Goal: Task Accomplishment & Management: Manage account settings

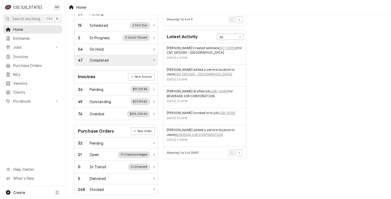
scroll to position [25, 0]
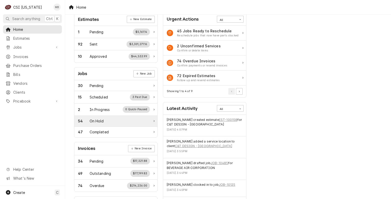
click at [117, 121] on div "54 On Hold" at bounding box center [114, 120] width 72 height 5
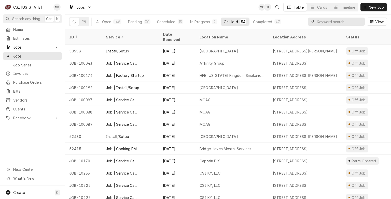
click at [331, 24] on input "Dynamic Content Wrapper" at bounding box center [339, 22] width 45 height 8
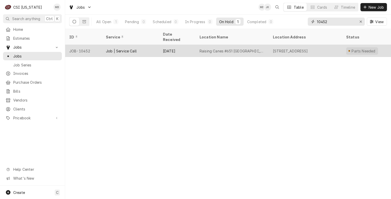
type input "10452"
click at [95, 49] on div "JOB-10452" at bounding box center [83, 51] width 37 height 12
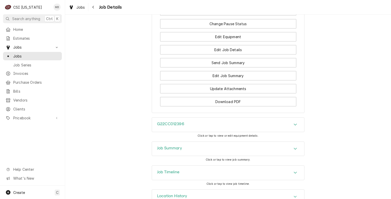
scroll to position [815, 0]
click at [213, 141] on div "Job Summary" at bounding box center [228, 148] width 152 height 14
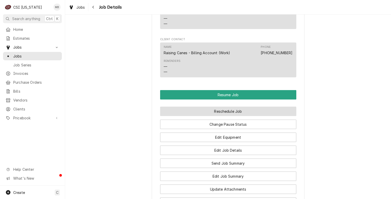
scroll to position [713, 0]
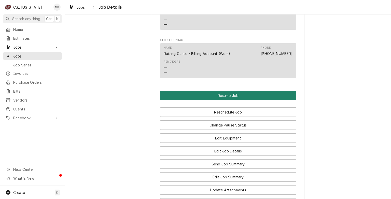
click at [261, 91] on div "Resume Job Reschedule Job Change Pause Status Edit Equipment Edit Job Details S…" at bounding box center [228, 149] width 136 height 117
click at [261, 91] on button "Resume Job" at bounding box center [228, 95] width 136 height 9
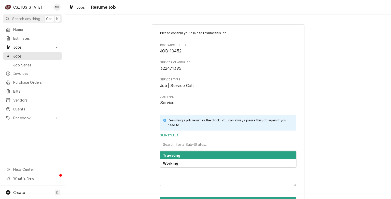
click at [204, 147] on div "Sub-Status" at bounding box center [228, 144] width 131 height 9
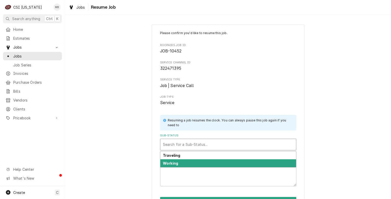
click at [203, 165] on div "Working" at bounding box center [228, 163] width 136 height 8
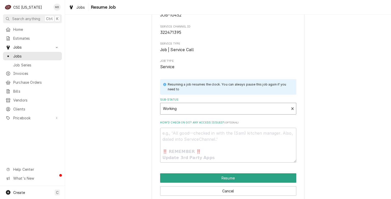
scroll to position [43, 0]
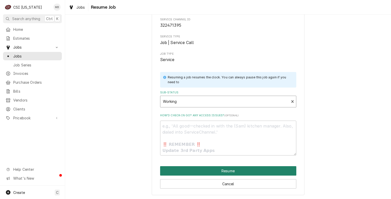
click at [211, 175] on button "Resume" at bounding box center [228, 170] width 136 height 9
type textarea "x"
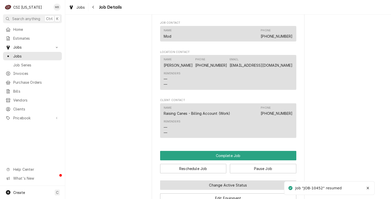
scroll to position [662, 0]
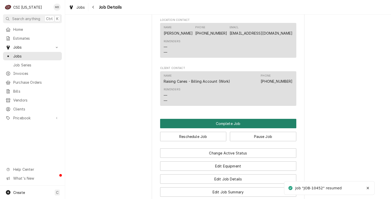
click at [235, 119] on button "Complete Job" at bounding box center [228, 123] width 136 height 9
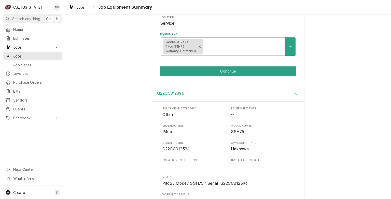
scroll to position [102, 0]
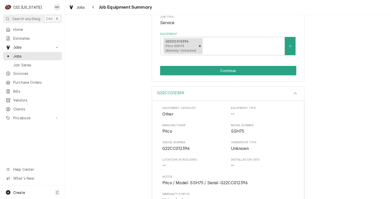
click at [235, 76] on div "RAISING CANES - BILLING ACCOUNT Raising Canes #651 [GEOGRAPHIC_DATA] / [STREET_…" at bounding box center [228, 2] width 153 height 159
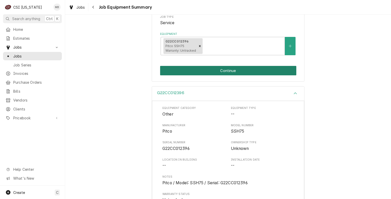
click at [235, 74] on button "Continue" at bounding box center [228, 70] width 136 height 9
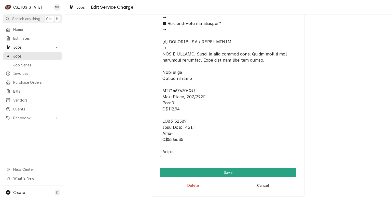
scroll to position [512, 0]
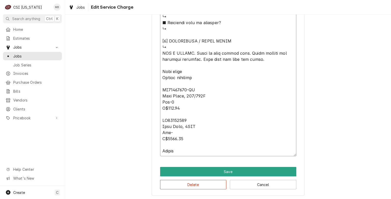
drag, startPoint x: 180, startPoint y: 149, endPoint x: 160, endPoint y: 63, distance: 88.9
type textarea "x"
type textarea "⚠️ 𝗙𝗢𝗥𝗠 𝗜𝗡𝗦𝗧𝗥𝗨𝗖𝗧𝗜𝗢𝗡𝗦 ⚠️ ✪ 𝗖𝗼𝗺𝗽𝗹𝗲𝘁𝗲 𝗮𝗹𝗹 𝗿𝗲𝗹𝗲𝘃𝗮𝗻𝘁 𝘀𝗲𝗰𝘁𝗶𝗼𝗻𝘀 ✪ 𝗣𝗿𝗼𝘃𝗶𝗱𝗲 𝗱𝗲𝘁𝗮𝗶𝗹𝗲𝗱 𝗮𝗻𝘀…"
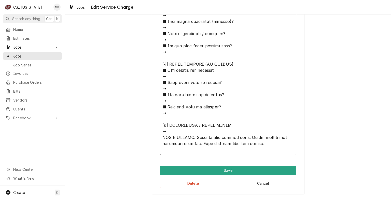
scroll to position [427, 0]
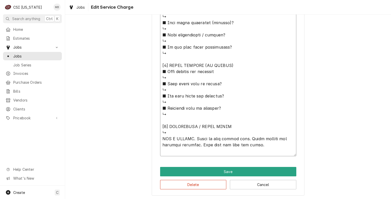
type textarea "x"
type textarea "⚠️ 𝗙𝗢𝗥𝗠 𝗜𝗡𝗦𝗧𝗥𝗨𝗖𝗧𝗜𝗢𝗡𝗦 ⚠️ ✪ 𝗖𝗼𝗺𝗽𝗹𝗲𝘁𝗲 𝗮𝗹𝗹 𝗿𝗲𝗹𝗲𝘃𝗮𝗻𝘁 𝘀𝗲𝗰𝘁𝗶𝗼𝗻𝘀 ✪ 𝗣𝗿𝗼𝘃𝗶𝗱𝗲 𝗱𝗲𝘁𝗮𝗶𝗹𝗲𝗱 𝗮𝗻𝘀…"
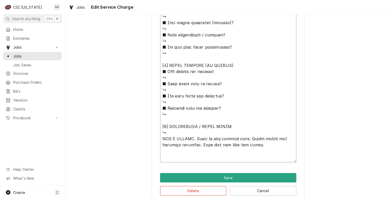
type textarea "x"
type textarea "⚠️ 𝗙𝗢𝗥𝗠 𝗜𝗡𝗦𝗧𝗥𝗨𝗖𝗧𝗜𝗢𝗡𝗦 ⚠️ ✪ 𝗖𝗼𝗺𝗽𝗹𝗲𝘁𝗲 𝗮𝗹𝗹 𝗿𝗲𝗹𝗲𝘃𝗮𝗻𝘁 𝘀𝗲𝗰𝘁𝗶𝗼𝗻𝘀 ✪ 𝗣𝗿𝗼𝘃𝗶𝗱𝗲 𝗱𝗲𝘁𝗮𝗶𝗹𝗲𝗱 𝗮𝗻𝘀…"
type textarea "x"
type textarea "⚠️ 𝗙𝗢𝗥𝗠 𝗜𝗡𝗦𝗧𝗥𝗨𝗖𝗧𝗜𝗢𝗡𝗦 ⚠️ ✪ 𝗖𝗼𝗺𝗽𝗹𝗲𝘁𝗲 𝗮𝗹𝗹 𝗿𝗲𝗹𝗲𝘃𝗮𝗻𝘁 𝘀𝗲𝗰𝘁𝗶𝗼𝗻𝘀 ✪ 𝗣𝗿𝗼𝘃𝗶𝗱𝗲 𝗱𝗲𝘁𝗮𝗶𝗹𝗲𝗱 𝗮𝗻𝘀…"
type textarea "x"
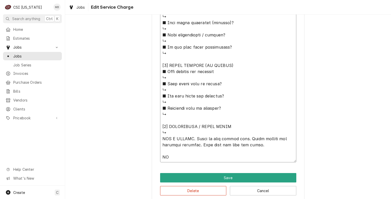
type textarea "⚠️ 𝗙𝗢𝗥𝗠 𝗜𝗡𝗦𝗧𝗥𝗨𝗖𝗧𝗜𝗢𝗡𝗦 ⚠️ ✪ 𝗖𝗼𝗺𝗽𝗹𝗲𝘁𝗲 𝗮𝗹𝗹 𝗿𝗲𝗹𝗲𝘃𝗮𝗻𝘁 𝘀𝗲𝗰𝘁𝗶𝗼𝗻𝘀 ✪ 𝗣𝗿𝗼𝘃𝗶𝗱𝗲 𝗱𝗲𝘁𝗮𝗶𝗹𝗲𝗱 𝗮𝗻𝘀…"
type textarea "x"
type textarea "⚠️ 𝗙𝗢𝗥𝗠 𝗜𝗡𝗦𝗧𝗥𝗨𝗖𝗧𝗜𝗢𝗡𝗦 ⚠️ ✪ 𝗖𝗼𝗺𝗽𝗹𝗲𝘁𝗲 𝗮𝗹𝗹 𝗿𝗲𝗹𝗲𝘃𝗮𝗻𝘁 𝘀𝗲𝗰𝘁𝗶𝗼𝗻𝘀 ✪ 𝗣𝗿𝗼𝘃𝗶𝗱𝗲 𝗱𝗲𝘁𝗮𝗶𝗹𝗲𝗱 𝗮𝗻𝘀…"
type textarea "x"
type textarea "⚠️ 𝗙𝗢𝗥𝗠 𝗜𝗡𝗦𝗧𝗥𝗨𝗖𝗧𝗜𝗢𝗡𝗦 ⚠️ ✪ 𝗖𝗼𝗺𝗽𝗹𝗲𝘁𝗲 𝗮𝗹𝗹 𝗿𝗲𝗹𝗲𝘃𝗮𝗻𝘁 𝘀𝗲𝗰𝘁𝗶𝗼𝗻𝘀 ✪ 𝗣𝗿𝗼𝘃𝗶𝗱𝗲 𝗱𝗲𝘁𝗮𝗶𝗹𝗲𝗱 𝗮𝗻𝘀…"
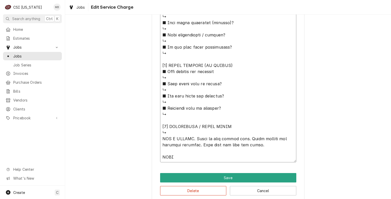
type textarea "x"
type textarea "⚠️ 𝗙𝗢𝗥𝗠 𝗜𝗡𝗦𝗧𝗥𝗨𝗖𝗧𝗜𝗢𝗡𝗦 ⚠️ ✪ 𝗖𝗼𝗺𝗽𝗹𝗲𝘁𝗲 𝗮𝗹𝗹 𝗿𝗲𝗹𝗲𝘃𝗮𝗻𝘁 𝘀𝗲𝗰𝘁𝗶𝗼𝗻𝘀 ✪ 𝗣𝗿𝗼𝘃𝗶𝗱𝗲 𝗱𝗲𝘁𝗮𝗶𝗹𝗲𝗱 𝗮𝗻𝘀…"
type textarea "x"
type textarea "⚠️ 𝗙𝗢𝗥𝗠 𝗜𝗡𝗦𝗧𝗥𝗨𝗖𝗧𝗜𝗢𝗡𝗦 ⚠️ ✪ 𝗖𝗼𝗺𝗽𝗹𝗲𝘁𝗲 𝗮𝗹𝗹 𝗿𝗲𝗹𝗲𝘃𝗮𝗻𝘁 𝘀𝗲𝗰𝘁𝗶𝗼𝗻𝘀 ✪ 𝗣𝗿𝗼𝘃𝗶𝗱𝗲 𝗱𝗲𝘁𝗮𝗶𝗹𝗲𝗱 𝗮𝗻𝘀…"
type textarea "x"
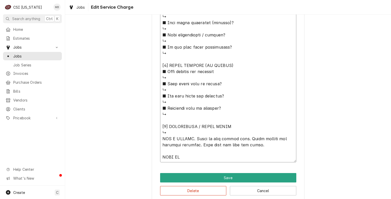
type textarea "⚠️ 𝗙𝗢𝗥𝗠 𝗜𝗡𝗦𝗧𝗥𝗨𝗖𝗧𝗜𝗢𝗡𝗦 ⚠️ ✪ 𝗖𝗼𝗺𝗽𝗹𝗲𝘁𝗲 𝗮𝗹𝗹 𝗿𝗲𝗹𝗲𝘃𝗮𝗻𝘁 𝘀𝗲𝗰𝘁𝗶𝗼𝗻𝘀 ✪ 𝗣𝗿𝗼𝘃𝗶𝗱𝗲 𝗱𝗲𝘁𝗮𝗶𝗹𝗲𝗱 𝗮𝗻𝘀…"
type textarea "x"
type textarea "⚠️ 𝗙𝗢𝗥𝗠 𝗜𝗡𝗦𝗧𝗥𝗨𝗖𝗧𝗜𝗢𝗡𝗦 ⚠️ ✪ 𝗖𝗼𝗺𝗽𝗹𝗲𝘁𝗲 𝗮𝗹𝗹 𝗿𝗲𝗹𝗲𝘃𝗮𝗻𝘁 𝘀𝗲𝗰𝘁𝗶𝗼𝗻𝘀 ✪ 𝗣𝗿𝗼𝘃𝗶𝗱𝗲 𝗱𝗲𝘁𝗮𝗶𝗹𝗲𝗱 𝗮𝗻𝘀…"
type textarea "x"
type textarea "⚠️ 𝗙𝗢𝗥𝗠 𝗜𝗡𝗦𝗧𝗥𝗨𝗖𝗧𝗜𝗢𝗡𝗦 ⚠️ ✪ 𝗖𝗼𝗺𝗽𝗹𝗲𝘁𝗲 𝗮𝗹𝗹 𝗿𝗲𝗹𝗲𝘃𝗮𝗻𝘁 𝘀𝗲𝗰𝘁𝗶𝗼𝗻𝘀 ✪ 𝗣𝗿𝗼𝘃𝗶𝗱𝗲 𝗱𝗲𝘁𝗮𝗶𝗹𝗲𝗱 𝗮𝗻𝘀…"
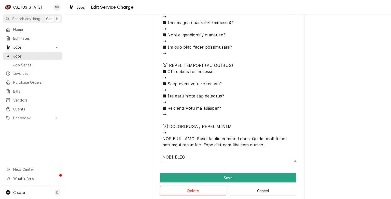
type textarea "x"
type textarea "⚠️ 𝗙𝗢𝗥𝗠 𝗜𝗡𝗦𝗧𝗥𝗨𝗖𝗧𝗜𝗢𝗡𝗦 ⚠️ ✪ 𝗖𝗼𝗺𝗽𝗹𝗲𝘁𝗲 𝗮𝗹𝗹 𝗿𝗲𝗹𝗲𝘃𝗮𝗻𝘁 𝘀𝗲𝗰𝘁𝗶𝗼𝗻𝘀 ✪ 𝗣𝗿𝗼𝘃𝗶𝗱𝗲 𝗱𝗲𝘁𝗮𝗶𝗹𝗲𝗱 𝗮𝗻𝘀…"
type textarea "x"
type textarea "⚠️ 𝗙𝗢𝗥𝗠 𝗜𝗡𝗦𝗧𝗥𝗨𝗖𝗧𝗜𝗢𝗡𝗦 ⚠️ ✪ 𝗖𝗼𝗺𝗽𝗹𝗲𝘁𝗲 𝗮𝗹𝗹 𝗿𝗲𝗹𝗲𝘃𝗮𝗻𝘁 𝘀𝗲𝗰𝘁𝗶𝗼𝗻𝘀 ✪ 𝗣𝗿𝗼𝘃𝗶𝗱𝗲 𝗱𝗲𝘁𝗮𝗶𝗹𝗲𝗱 𝗮𝗻𝘀…"
type textarea "x"
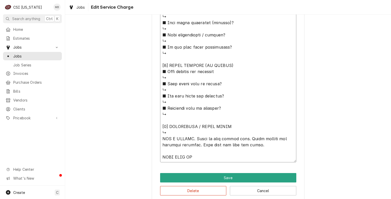
type textarea "⚠️ 𝗙𝗢𝗥𝗠 𝗜𝗡𝗦𝗧𝗥𝗨𝗖𝗧𝗜𝗢𝗡𝗦 ⚠️ ✪ 𝗖𝗼𝗺𝗽𝗹𝗲𝘁𝗲 𝗮𝗹𝗹 𝗿𝗲𝗹𝗲𝘃𝗮𝗻𝘁 𝘀𝗲𝗰𝘁𝗶𝗼𝗻𝘀 ✪ 𝗣𝗿𝗼𝘃𝗶𝗱𝗲 𝗱𝗲𝘁𝗮𝗶𝗹𝗲𝗱 𝗮𝗻𝘀…"
type textarea "x"
type textarea "⚠️ 𝗙𝗢𝗥𝗠 𝗜𝗡𝗦𝗧𝗥𝗨𝗖𝗧𝗜𝗢𝗡𝗦 ⚠️ ✪ 𝗖𝗼𝗺𝗽𝗹𝗲𝘁𝗲 𝗮𝗹𝗹 𝗿𝗲𝗹𝗲𝘃𝗮𝗻𝘁 𝘀𝗲𝗰𝘁𝗶𝗼𝗻𝘀 ✪ 𝗣𝗿𝗼𝘃𝗶𝗱𝗲 𝗱𝗲𝘁𝗮𝗶𝗹𝗲𝗱 𝗮𝗻𝘀…"
type textarea "x"
type textarea "⚠️ 𝗙𝗢𝗥𝗠 𝗜𝗡𝗦𝗧𝗥𝗨𝗖𝗧𝗜𝗢𝗡𝗦 ⚠️ ✪ 𝗖𝗼𝗺𝗽𝗹𝗲𝘁𝗲 𝗮𝗹𝗹 𝗿𝗲𝗹𝗲𝘃𝗮𝗻𝘁 𝘀𝗲𝗰𝘁𝗶𝗼𝗻𝘀 ✪ 𝗣𝗿𝗼𝘃𝗶𝗱𝗲 𝗱𝗲𝘁𝗮𝗶𝗹𝗲𝗱 𝗮𝗻𝘀…"
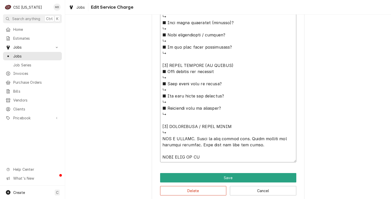
type textarea "x"
type textarea "⚠️ 𝗙𝗢𝗥𝗠 𝗜𝗡𝗦𝗧𝗥𝗨𝗖𝗧𝗜𝗢𝗡𝗦 ⚠️ ✪ 𝗖𝗼𝗺𝗽𝗹𝗲𝘁𝗲 𝗮𝗹𝗹 𝗿𝗲𝗹𝗲𝘃𝗮𝗻𝘁 𝘀𝗲𝗰𝘁𝗶𝗼𝗻𝘀 ✪ 𝗣𝗿𝗼𝘃𝗶𝗱𝗲 𝗱𝗲𝘁𝗮𝗶𝗹𝗲𝗱 𝗮𝗻𝘀…"
type textarea "x"
type textarea "⚠️ 𝗙𝗢𝗥𝗠 𝗜𝗡𝗦𝗧𝗥𝗨𝗖𝗧𝗜𝗢𝗡𝗦 ⚠️ ✪ 𝗖𝗼𝗺𝗽𝗹𝗲𝘁𝗲 𝗮𝗹𝗹 𝗿𝗲𝗹𝗲𝘃𝗮𝗻𝘁 𝘀𝗲𝗰𝘁𝗶𝗼𝗻𝘀 ✪ 𝗣𝗿𝗼𝘃𝗶𝗱𝗲 𝗱𝗲𝘁𝗮𝗶𝗹𝗲𝗱 𝗮𝗻𝘀…"
type textarea "x"
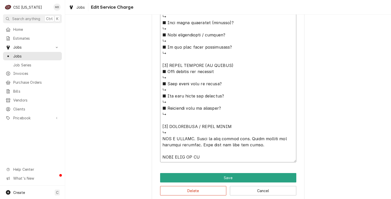
type textarea "⚠️ 𝗙𝗢𝗥𝗠 𝗜𝗡𝗦𝗧𝗥𝗨𝗖𝗧𝗜𝗢𝗡𝗦 ⚠️ ✪ 𝗖𝗼𝗺𝗽𝗹𝗲𝘁𝗲 𝗮𝗹𝗹 𝗿𝗲𝗹𝗲𝘃𝗮𝗻𝘁 𝘀𝗲𝗰𝘁𝗶𝗼𝗻𝘀 ✪ 𝗣𝗿𝗼𝘃𝗶𝗱𝗲 𝗱𝗲𝘁𝗮𝗶𝗹𝗲𝗱 𝗮𝗻𝘀…"
type textarea "x"
type textarea "⚠️ 𝗙𝗢𝗥𝗠 𝗜𝗡𝗦𝗧𝗥𝗨𝗖𝗧𝗜𝗢𝗡𝗦 ⚠️ ✪ 𝗖𝗼𝗺𝗽𝗹𝗲𝘁𝗲 𝗮𝗹𝗹 𝗿𝗲𝗹𝗲𝘃𝗮𝗻𝘁 𝘀𝗲𝗰𝘁𝗶𝗼𝗻𝘀 ✪ 𝗣𝗿𝗼𝘃𝗶𝗱𝗲 𝗱𝗲𝘁𝗮𝗶𝗹𝗲𝗱 𝗮𝗻𝘀…"
type textarea "x"
type textarea "⚠️ 𝗙𝗢𝗥𝗠 𝗜𝗡𝗦𝗧𝗥𝗨𝗖𝗧𝗜𝗢𝗡𝗦 ⚠️ ✪ 𝗖𝗼𝗺𝗽𝗹𝗲𝘁𝗲 𝗮𝗹𝗹 𝗿𝗲𝗹𝗲𝘃𝗮𝗻𝘁 𝘀𝗲𝗰𝘁𝗶𝗼𝗻𝘀 ✪ 𝗣𝗿𝗼𝘃𝗶𝗱𝗲 𝗱𝗲𝘁𝗮𝗶𝗹𝗲𝗱 𝗮𝗻𝘀…"
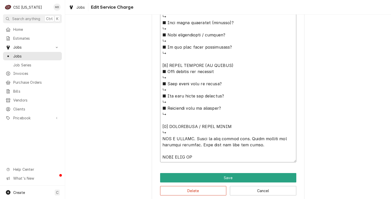
type textarea "x"
type textarea "⚠️ 𝗙𝗢𝗥𝗠 𝗜𝗡𝗦𝗧𝗥𝗨𝗖𝗧𝗜𝗢𝗡𝗦 ⚠️ ✪ 𝗖𝗼𝗺𝗽𝗹𝗲𝘁𝗲 𝗮𝗹𝗹 𝗿𝗲𝗹𝗲𝘃𝗮𝗻𝘁 𝘀𝗲𝗰𝘁𝗶𝗼𝗻𝘀 ✪ 𝗣𝗿𝗼𝘃𝗶𝗱𝗲 𝗱𝗲𝘁𝗮𝗶𝗹𝗲𝗱 𝗮𝗻𝘀…"
type textarea "x"
type textarea "⚠️ 𝗙𝗢𝗥𝗠 𝗜𝗡𝗦𝗧𝗥𝗨𝗖𝗧𝗜𝗢𝗡𝗦 ⚠️ ✪ 𝗖𝗼𝗺𝗽𝗹𝗲𝘁𝗲 𝗮𝗹𝗹 𝗿𝗲𝗹𝗲𝘃𝗮𝗻𝘁 𝘀𝗲𝗰𝘁𝗶𝗼𝗻𝘀 ✪ 𝗣𝗿𝗼𝘃𝗶𝗱𝗲 𝗱𝗲𝘁𝗮𝗶𝗹𝗲𝗱 𝗮𝗻𝘀…"
type textarea "x"
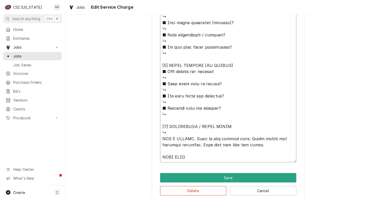
type textarea "⚠️ 𝗙𝗢𝗥𝗠 𝗜𝗡𝗦𝗧𝗥𝗨𝗖𝗧𝗜𝗢𝗡𝗦 ⚠️ ✪ 𝗖𝗼𝗺𝗽𝗹𝗲𝘁𝗲 𝗮𝗹𝗹 𝗿𝗲𝗹𝗲𝘃𝗮𝗻𝘁 𝘀𝗲𝗰𝘁𝗶𝗼𝗻𝘀 ✪ 𝗣𝗿𝗼𝘃𝗶𝗱𝗲 𝗱𝗲𝘁𝗮𝗶𝗹𝗲𝗱 𝗮𝗻𝘀…"
type textarea "x"
type textarea "⚠️ 𝗙𝗢𝗥𝗠 𝗜𝗡𝗦𝗧𝗥𝗨𝗖𝗧𝗜𝗢𝗡𝗦 ⚠️ ✪ 𝗖𝗼𝗺𝗽𝗹𝗲𝘁𝗲 𝗮𝗹𝗹 𝗿𝗲𝗹𝗲𝘃𝗮𝗻𝘁 𝘀𝗲𝗰𝘁𝗶𝗼𝗻𝘀 ✪ 𝗣𝗿𝗼𝘃𝗶𝗱𝗲 𝗱𝗲𝘁𝗮𝗶𝗹𝗲𝗱 𝗮𝗻𝘀…"
type textarea "x"
type textarea "⚠️ 𝗙𝗢𝗥𝗠 𝗜𝗡𝗦𝗧𝗥𝗨𝗖𝗧𝗜𝗢𝗡𝗦 ⚠️ ✪ 𝗖𝗼𝗺𝗽𝗹𝗲𝘁𝗲 𝗮𝗹𝗹 𝗿𝗲𝗹𝗲𝘃𝗮𝗻𝘁 𝘀𝗲𝗰𝘁𝗶𝗼𝗻𝘀 ✪ 𝗣𝗿𝗼𝘃𝗶𝗱𝗲 𝗱𝗲𝘁𝗮𝗶𝗹𝗲𝗱 𝗮𝗻𝘀…"
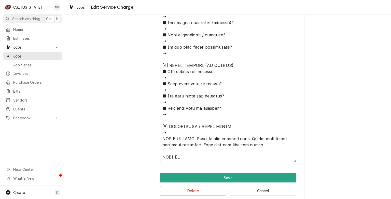
type textarea "x"
type textarea "⚠️ 𝗙𝗢𝗥𝗠 𝗜𝗡𝗦𝗧𝗥𝗨𝗖𝗧𝗜𝗢𝗡𝗦 ⚠️ ✪ 𝗖𝗼𝗺𝗽𝗹𝗲𝘁𝗲 𝗮𝗹𝗹 𝗿𝗲𝗹𝗲𝘃𝗮𝗻𝘁 𝘀𝗲𝗰𝘁𝗶𝗼𝗻𝘀 ✪ 𝗣𝗿𝗼𝘃𝗶𝗱𝗲 𝗱𝗲𝘁𝗮𝗶𝗹𝗲𝗱 𝗮𝗻𝘀…"
type textarea "x"
type textarea "⚠️ 𝗙𝗢𝗥𝗠 𝗜𝗡𝗦𝗧𝗥𝗨𝗖𝗧𝗜𝗢𝗡𝗦 ⚠️ ✪ 𝗖𝗼𝗺𝗽𝗹𝗲𝘁𝗲 𝗮𝗹𝗹 𝗿𝗲𝗹𝗲𝘃𝗮𝗻𝘁 𝘀𝗲𝗰𝘁𝗶𝗼𝗻𝘀 ✪ 𝗣𝗿𝗼𝘃𝗶𝗱𝗲 𝗱𝗲𝘁𝗮𝗶𝗹𝗲𝗱 𝗮𝗻𝘀…"
type textarea "x"
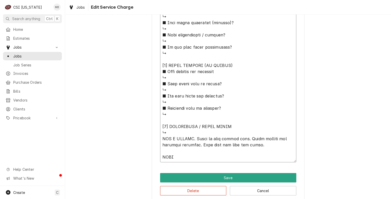
type textarea "⚠️ 𝗙𝗢𝗥𝗠 𝗜𝗡𝗦𝗧𝗥𝗨𝗖𝗧𝗜𝗢𝗡𝗦 ⚠️ ✪ 𝗖𝗼𝗺𝗽𝗹𝗲𝘁𝗲 𝗮𝗹𝗹 𝗿𝗲𝗹𝗲𝘃𝗮𝗻𝘁 𝘀𝗲𝗰𝘁𝗶𝗼𝗻𝘀 ✪ 𝗣𝗿𝗼𝘃𝗶𝗱𝗲 𝗱𝗲𝘁𝗮𝗶𝗹𝗲𝗱 𝗮𝗻𝘀…"
type textarea "x"
type textarea "⚠️ 𝗙𝗢𝗥𝗠 𝗜𝗡𝗦𝗧𝗥𝗨𝗖𝗧𝗜𝗢𝗡𝗦 ⚠️ ✪ 𝗖𝗼𝗺𝗽𝗹𝗲𝘁𝗲 𝗮𝗹𝗹 𝗿𝗲𝗹𝗲𝘃𝗮𝗻𝘁 𝘀𝗲𝗰𝘁𝗶𝗼𝗻𝘀 ✪ 𝗣𝗿𝗼𝘃𝗶𝗱𝗲 𝗱𝗲𝘁𝗮𝗶𝗹𝗲𝗱 𝗮𝗻𝘀…"
type textarea "x"
type textarea "⚠️ 𝗙𝗢𝗥𝗠 𝗜𝗡𝗦𝗧𝗥𝗨𝗖𝗧𝗜𝗢𝗡𝗦 ⚠️ ✪ 𝗖𝗼𝗺𝗽𝗹𝗲𝘁𝗲 𝗮𝗹𝗹 𝗿𝗲𝗹𝗲𝘃𝗮𝗻𝘁 𝘀𝗲𝗰𝘁𝗶𝗼𝗻𝘀 ✪ 𝗣𝗿𝗼𝘃𝗶𝗱𝗲 𝗱𝗲𝘁𝗮𝗶𝗹𝗲𝗱 𝗮𝗻𝘀…"
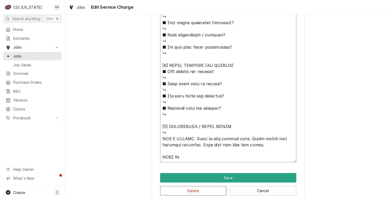
type textarea "x"
type textarea "⚠️ 𝗙𝗢𝗥𝗠 𝗜𝗡𝗦𝗧𝗥𝗨𝗖𝗧𝗜𝗢𝗡𝗦 ⚠️ ✪ 𝗖𝗼𝗺𝗽𝗹𝗲𝘁𝗲 𝗮𝗹𝗹 𝗿𝗲𝗹𝗲𝘃𝗮𝗻𝘁 𝘀𝗲𝗰𝘁𝗶𝗼𝗻𝘀 ✪ 𝗣𝗿𝗼𝘃𝗶𝗱𝗲 𝗱𝗲𝘁𝗮𝗶𝗹𝗲𝗱 𝗮𝗻𝘀…"
type textarea "x"
type textarea "⚠️ 𝗙𝗢𝗥𝗠 𝗜𝗡𝗦𝗧𝗥𝗨𝗖𝗧𝗜𝗢𝗡𝗦 ⚠️ ✪ 𝗖𝗼𝗺𝗽𝗹𝗲𝘁𝗲 𝗮𝗹𝗹 𝗿𝗲𝗹𝗲𝘃𝗮𝗻𝘁 𝘀𝗲𝗰𝘁𝗶𝗼𝗻𝘀 ✪ 𝗣𝗿𝗼𝘃𝗶𝗱𝗲 𝗱𝗲𝘁𝗮𝗶𝗹𝗲𝗱 𝗮𝗻𝘀…"
type textarea "x"
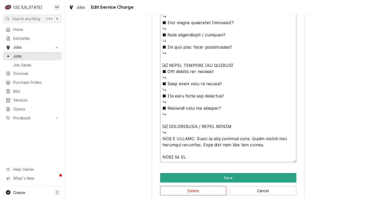
type textarea "⚠️ 𝗙𝗢𝗥𝗠 𝗜𝗡𝗦𝗧𝗥𝗨𝗖𝗧𝗜𝗢𝗡𝗦 ⚠️ ✪ 𝗖𝗼𝗺𝗽𝗹𝗲𝘁𝗲 𝗮𝗹𝗹 𝗿𝗲𝗹𝗲𝘃𝗮𝗻𝘁 𝘀𝗲𝗰𝘁𝗶𝗼𝗻𝘀 ✪ 𝗣𝗿𝗼𝘃𝗶𝗱𝗲 𝗱𝗲𝘁𝗮𝗶𝗹𝗲𝗱 𝗮𝗻𝘀…"
type textarea "x"
type textarea "⚠️ 𝗙𝗢𝗥𝗠 𝗜𝗡𝗦𝗧𝗥𝗨𝗖𝗧𝗜𝗢𝗡𝗦 ⚠️ ✪ 𝗖𝗼𝗺𝗽𝗹𝗲𝘁𝗲 𝗮𝗹𝗹 𝗿𝗲𝗹𝗲𝘃𝗮𝗻𝘁 𝘀𝗲𝗰𝘁𝗶𝗼𝗻𝘀 ✪ 𝗣𝗿𝗼𝘃𝗶𝗱𝗲 𝗱𝗲𝘁𝗮𝗶𝗹𝗲𝗱 𝗮𝗻𝘀…"
type textarea "x"
type textarea "⚠️ 𝗙𝗢𝗥𝗠 𝗜𝗡𝗦𝗧𝗥𝗨𝗖𝗧𝗜𝗢𝗡𝗦 ⚠️ ✪ 𝗖𝗼𝗺𝗽𝗹𝗲𝘁𝗲 𝗮𝗹𝗹 𝗿𝗲𝗹𝗲𝘃𝗮𝗻𝘁 𝘀𝗲𝗰𝘁𝗶𝗼𝗻𝘀 ✪ 𝗣𝗿𝗼𝘃𝗶𝗱𝗲 𝗱𝗲𝘁𝗮𝗶𝗹𝗲𝗱 𝗮𝗻𝘀…"
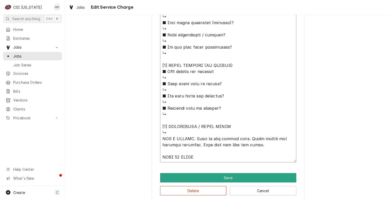
type textarea "x"
type textarea "⚠️ 𝗙𝗢𝗥𝗠 𝗜𝗡𝗦𝗧𝗥𝗨𝗖𝗧𝗜𝗢𝗡𝗦 ⚠️ ✪ 𝗖𝗼𝗺𝗽𝗹𝗲𝘁𝗲 𝗮𝗹𝗹 𝗿𝗲𝗹𝗲𝘃𝗮𝗻𝘁 𝘀𝗲𝗰𝘁𝗶𝗼𝗻𝘀 ✪ 𝗣𝗿𝗼𝘃𝗶𝗱𝗲 𝗱𝗲𝘁𝗮𝗶𝗹𝗲𝗱 𝗮𝗻𝘀…"
type textarea "x"
type textarea "⚠️ 𝗙𝗢𝗥𝗠 𝗜𝗡𝗦𝗧𝗥𝗨𝗖𝗧𝗜𝗢𝗡𝗦 ⚠️ ✪ 𝗖𝗼𝗺𝗽𝗹𝗲𝘁𝗲 𝗮𝗹𝗹 𝗿𝗲𝗹𝗲𝘃𝗮𝗻𝘁 𝘀𝗲𝗰𝘁𝗶𝗼𝗻𝘀 ✪ 𝗣𝗿𝗼𝘃𝗶𝗱𝗲 𝗱𝗲𝘁𝗮𝗶𝗹𝗲𝗱 𝗮𝗻𝘀…"
type textarea "x"
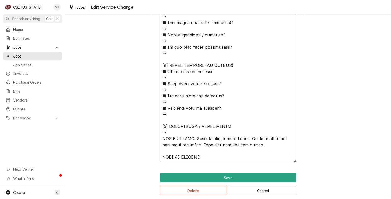
type textarea "⚠️ 𝗙𝗢𝗥𝗠 𝗜𝗡𝗦𝗧𝗥𝗨𝗖𝗧𝗜𝗢𝗡𝗦 ⚠️ ✪ 𝗖𝗼𝗺𝗽𝗹𝗲𝘁𝗲 𝗮𝗹𝗹 𝗿𝗲𝗹𝗲𝘃𝗮𝗻𝘁 𝘀𝗲𝗰𝘁𝗶𝗼𝗻𝘀 ✪ 𝗣𝗿𝗼𝘃𝗶𝗱𝗲 𝗱𝗲𝘁𝗮𝗶𝗹𝗲𝗱 𝗮𝗻𝘀…"
type textarea "x"
type textarea "⚠️ 𝗙𝗢𝗥𝗠 𝗜𝗡𝗦𝗧𝗥𝗨𝗖𝗧𝗜𝗢𝗡𝗦 ⚠️ ✪ 𝗖𝗼𝗺𝗽𝗹𝗲𝘁𝗲 𝗮𝗹𝗹 𝗿𝗲𝗹𝗲𝘃𝗮𝗻𝘁 𝘀𝗲𝗰𝘁𝗶𝗼𝗻𝘀 ✪ 𝗣𝗿𝗼𝘃𝗶𝗱𝗲 𝗱𝗲𝘁𝗮𝗶𝗹𝗲𝗱 𝗮𝗻𝘀…"
type textarea "x"
type textarea "⚠️ 𝗙𝗢𝗥𝗠 𝗜𝗡𝗦𝗧𝗥𝗨𝗖𝗧𝗜𝗢𝗡𝗦 ⚠️ ✪ 𝗖𝗼𝗺𝗽𝗹𝗲𝘁𝗲 𝗮𝗹𝗹 𝗿𝗲𝗹𝗲𝘃𝗮𝗻𝘁 𝘀𝗲𝗰𝘁𝗶𝗼𝗻𝘀 ✪ 𝗣𝗿𝗼𝘃𝗶𝗱𝗲 𝗱𝗲𝘁𝗮𝗶𝗹𝗲𝗱 𝗮𝗻𝘀…"
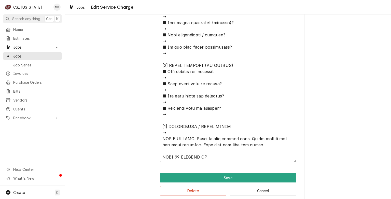
type textarea "x"
type textarea "⚠️ 𝗙𝗢𝗥𝗠 𝗜𝗡𝗦𝗧𝗥𝗨𝗖𝗧𝗜𝗢𝗡𝗦 ⚠️ ✪ 𝗖𝗼𝗺𝗽𝗹𝗲𝘁𝗲 𝗮𝗹𝗹 𝗿𝗲𝗹𝗲𝘃𝗮𝗻𝘁 𝘀𝗲𝗰𝘁𝗶𝗼𝗻𝘀 ✪ 𝗣𝗿𝗼𝘃𝗶𝗱𝗲 𝗱𝗲𝘁𝗮𝗶𝗹𝗲𝗱 𝗮𝗻𝘀…"
type textarea "x"
type textarea "⚠️ 𝗙𝗢𝗥𝗠 𝗜𝗡𝗦𝗧𝗥𝗨𝗖𝗧𝗜𝗢𝗡𝗦 ⚠️ ✪ 𝗖𝗼𝗺𝗽𝗹𝗲𝘁𝗲 𝗮𝗹𝗹 𝗿𝗲𝗹𝗲𝘃𝗮𝗻𝘁 𝘀𝗲𝗰𝘁𝗶𝗼𝗻𝘀 ✪ 𝗣𝗿𝗼𝘃𝗶𝗱𝗲 𝗱𝗲𝘁𝗮𝗶𝗹𝗲𝗱 𝗮𝗻𝘀…"
type textarea "x"
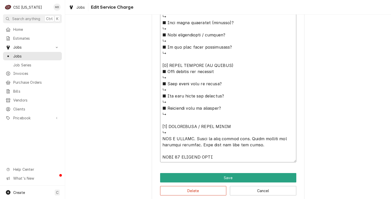
type textarea "⚠️ 𝗙𝗢𝗥𝗠 𝗜𝗡𝗦𝗧𝗥𝗨𝗖𝗧𝗜𝗢𝗡𝗦 ⚠️ ✪ 𝗖𝗼𝗺𝗽𝗹𝗲𝘁𝗲 𝗮𝗹𝗹 𝗿𝗲𝗹𝗲𝘃𝗮𝗻𝘁 𝘀𝗲𝗰𝘁𝗶𝗼𝗻𝘀 ✪ 𝗣𝗿𝗼𝘃𝗶𝗱𝗲 𝗱𝗲𝘁𝗮𝗶𝗹𝗲𝗱 𝗮𝗻𝘀…"
type textarea "x"
type textarea "⚠️ 𝗙𝗢𝗥𝗠 𝗜𝗡𝗦𝗧𝗥𝗨𝗖𝗧𝗜𝗢𝗡𝗦 ⚠️ ✪ 𝗖𝗼𝗺𝗽𝗹𝗲𝘁𝗲 𝗮𝗹𝗹 𝗿𝗲𝗹𝗲𝘃𝗮𝗻𝘁 𝘀𝗲𝗰𝘁𝗶𝗼𝗻𝘀 ✪ 𝗣𝗿𝗼𝘃𝗶𝗱𝗲 𝗱𝗲𝘁𝗮𝗶𝗹𝗲𝗱 𝗮𝗻𝘀…"
type textarea "x"
type textarea "⚠️ 𝗙𝗢𝗥𝗠 𝗜𝗡𝗦𝗧𝗥𝗨𝗖𝗧𝗜𝗢𝗡𝗦 ⚠️ ✪ 𝗖𝗼𝗺𝗽𝗹𝗲𝘁𝗲 𝗮𝗹𝗹 𝗿𝗲𝗹𝗲𝘃𝗮𝗻𝘁 𝘀𝗲𝗰𝘁𝗶𝗼𝗻𝘀 ✪ 𝗣𝗿𝗼𝘃𝗶𝗱𝗲 𝗱𝗲𝘁𝗮𝗶𝗹𝗲𝗱 𝗮𝗻𝘀…"
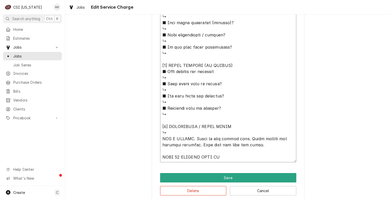
type textarea "x"
type textarea "⚠️ 𝗙𝗢𝗥𝗠 𝗜𝗡𝗦𝗧𝗥𝗨𝗖𝗧𝗜𝗢𝗡𝗦 ⚠️ ✪ 𝗖𝗼𝗺𝗽𝗹𝗲𝘁𝗲 𝗮𝗹𝗹 𝗿𝗲𝗹𝗲𝘃𝗮𝗻𝘁 𝘀𝗲𝗰𝘁𝗶𝗼𝗻𝘀 ✪ 𝗣𝗿𝗼𝘃𝗶𝗱𝗲 𝗱𝗲𝘁𝗮𝗶𝗹𝗲𝗱 𝗮𝗻𝘀…"
type textarea "x"
type textarea "⚠️ 𝗙𝗢𝗥𝗠 𝗜𝗡𝗦𝗧𝗥𝗨𝗖𝗧𝗜𝗢𝗡𝗦 ⚠️ ✪ 𝗖𝗼𝗺𝗽𝗹𝗲𝘁𝗲 𝗮𝗹𝗹 𝗿𝗲𝗹𝗲𝘃𝗮𝗻𝘁 𝘀𝗲𝗰𝘁𝗶𝗼𝗻𝘀 ✪ 𝗣𝗿𝗼𝘃𝗶𝗱𝗲 𝗱𝗲𝘁𝗮𝗶𝗹𝗲𝗱 𝗮𝗻𝘀…"
type textarea "x"
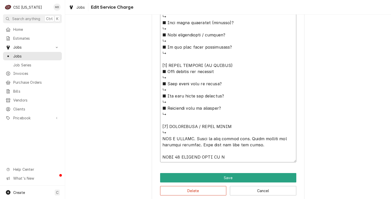
type textarea "⚠️ 𝗙𝗢𝗥𝗠 𝗜𝗡𝗦𝗧𝗥𝗨𝗖𝗧𝗜𝗢𝗡𝗦 ⚠️ ✪ 𝗖𝗼𝗺𝗽𝗹𝗲𝘁𝗲 𝗮𝗹𝗹 𝗿𝗲𝗹𝗲𝘃𝗮𝗻𝘁 𝘀𝗲𝗰𝘁𝗶𝗼𝗻𝘀 ✪ 𝗣𝗿𝗼𝘃𝗶𝗱𝗲 𝗱𝗲𝘁𝗮𝗶𝗹𝗲𝗱 𝗮𝗻𝘀…"
type textarea "x"
type textarea "⚠️ 𝗙𝗢𝗥𝗠 𝗜𝗡𝗦𝗧𝗥𝗨𝗖𝗧𝗜𝗢𝗡𝗦 ⚠️ ✪ 𝗖𝗼𝗺𝗽𝗹𝗲𝘁𝗲 𝗮𝗹𝗹 𝗿𝗲𝗹𝗲𝘃𝗮𝗻𝘁 𝘀𝗲𝗰𝘁𝗶𝗼𝗻𝘀 ✪ 𝗣𝗿𝗼𝘃𝗶𝗱𝗲 𝗱𝗲𝘁𝗮𝗶𝗹𝗲𝗱 𝗮𝗻𝘀…"
type textarea "x"
type textarea "⚠️ 𝗙𝗢𝗥𝗠 𝗜𝗡𝗦𝗧𝗥𝗨𝗖𝗧𝗜𝗢𝗡𝗦 ⚠️ ✪ 𝗖𝗼𝗺𝗽𝗹𝗲𝘁𝗲 𝗮𝗹𝗹 𝗿𝗲𝗹𝗲𝘃𝗮𝗻𝘁 𝘀𝗲𝗰𝘁𝗶𝗼𝗻𝘀 ✪ 𝗣𝗿𝗼𝘃𝗶𝗱𝗲 𝗱𝗲𝘁𝗮𝗶𝗹𝗲𝗱 𝗮𝗻𝘀…"
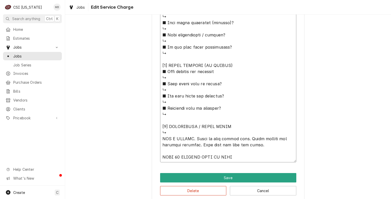
type textarea "x"
type textarea "⚠️ 𝗙𝗢𝗥𝗠 𝗜𝗡𝗦𝗧𝗥𝗨𝗖𝗧𝗜𝗢𝗡𝗦 ⚠️ ✪ 𝗖𝗼𝗺𝗽𝗹𝗲𝘁𝗲 𝗮𝗹𝗹 𝗿𝗲𝗹𝗲𝘃𝗮𝗻𝘁 𝘀𝗲𝗰𝘁𝗶𝗼𝗻𝘀 ✪ 𝗣𝗿𝗼𝘃𝗶𝗱𝗲 𝗱𝗲𝘁𝗮𝗶𝗹𝗲𝗱 𝗮𝗻𝘀…"
type textarea "x"
type textarea "⚠️ 𝗙𝗢𝗥𝗠 𝗜𝗡𝗦𝗧𝗥𝗨𝗖𝗧𝗜𝗢𝗡𝗦 ⚠️ ✪ 𝗖𝗼𝗺𝗽𝗹𝗲𝘁𝗲 𝗮𝗹𝗹 𝗿𝗲𝗹𝗲𝘃𝗮𝗻𝘁 𝘀𝗲𝗰𝘁𝗶𝗼𝗻𝘀 ✪ 𝗣𝗿𝗼𝘃𝗶𝗱𝗲 𝗱𝗲𝘁𝗮𝗶𝗹𝗲𝗱 𝗮𝗻𝘀…"
type textarea "x"
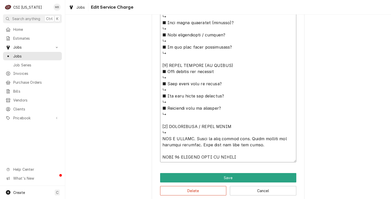
type textarea "⚠️ 𝗙𝗢𝗥𝗠 𝗜𝗡𝗦𝗧𝗥𝗨𝗖𝗧𝗜𝗢𝗡𝗦 ⚠️ ✪ 𝗖𝗼𝗺𝗽𝗹𝗲𝘁𝗲 𝗮𝗹𝗹 𝗿𝗲𝗹𝗲𝘃𝗮𝗻𝘁 𝘀𝗲𝗰𝘁𝗶𝗼𝗻𝘀 ✪ 𝗣𝗿𝗼𝘃𝗶𝗱𝗲 𝗱𝗲𝘁𝗮𝗶𝗹𝗲𝗱 𝗮𝗻𝘀…"
type textarea "x"
type textarea "⚠️ 𝗙𝗢𝗥𝗠 𝗜𝗡𝗦𝗧𝗥𝗨𝗖𝗧𝗜𝗢𝗡𝗦 ⚠️ ✪ 𝗖𝗼𝗺𝗽𝗹𝗲𝘁𝗲 𝗮𝗹𝗹 𝗿𝗲𝗹𝗲𝘃𝗮𝗻𝘁 𝘀𝗲𝗰𝘁𝗶𝗼𝗻𝘀 ✪ 𝗣𝗿𝗼𝘃𝗶𝗱𝗲 𝗱𝗲𝘁𝗮𝗶𝗹𝗲𝗱 𝗮𝗻𝘀…"
type textarea "x"
type textarea "⚠️ 𝗙𝗢𝗥𝗠 𝗜𝗡𝗦𝗧𝗥𝗨𝗖𝗧𝗜𝗢𝗡𝗦 ⚠️ ✪ 𝗖𝗼𝗺𝗽𝗹𝗲𝘁𝗲 𝗮𝗹𝗹 𝗿𝗲𝗹𝗲𝘃𝗮𝗻𝘁 𝘀𝗲𝗰𝘁𝗶𝗼𝗻𝘀 ✪ 𝗣𝗿𝗼𝘃𝗶𝗱𝗲 𝗱𝗲𝘁𝗮𝗶𝗹𝗲𝗱 𝗮𝗻𝘀…"
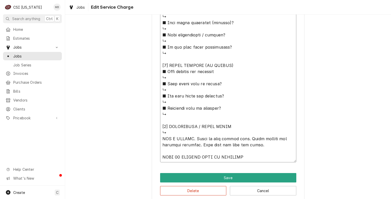
type textarea "x"
type textarea "⚠️ 𝗙𝗢𝗥𝗠 𝗜𝗡𝗦𝗧𝗥𝗨𝗖𝗧𝗜𝗢𝗡𝗦 ⚠️ ✪ 𝗖𝗼𝗺𝗽𝗹𝗲𝘁𝗲 𝗮𝗹𝗹 𝗿𝗲𝗹𝗲𝘃𝗮𝗻𝘁 𝘀𝗲𝗰𝘁𝗶𝗼𝗻𝘀 ✪ 𝗣𝗿𝗼𝘃𝗶𝗱𝗲 𝗱𝗲𝘁𝗮𝗶𝗹𝗲𝗱 𝗮𝗻𝘀…"
type textarea "x"
type textarea "⚠️ 𝗙𝗢𝗥𝗠 𝗜𝗡𝗦𝗧𝗥𝗨𝗖𝗧𝗜𝗢𝗡𝗦 ⚠️ ✪ 𝗖𝗼𝗺𝗽𝗹𝗲𝘁𝗲 𝗮𝗹𝗹 𝗿𝗲𝗹𝗲𝘃𝗮𝗻𝘁 𝘀𝗲𝗰𝘁𝗶𝗼𝗻𝘀 ✪ 𝗣𝗿𝗼𝘃𝗶𝗱𝗲 𝗱𝗲𝘁𝗮𝗶𝗹𝗲𝗱 𝗮𝗻𝘀…"
type textarea "x"
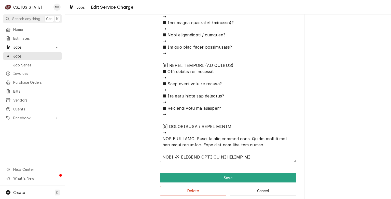
type textarea "⚠️ 𝗙𝗢𝗥𝗠 𝗜𝗡𝗦𝗧𝗥𝗨𝗖𝗧𝗜𝗢𝗡𝗦 ⚠️ ✪ 𝗖𝗼𝗺𝗽𝗹𝗲𝘁𝗲 𝗮𝗹𝗹 𝗿𝗲𝗹𝗲𝘃𝗮𝗻𝘁 𝘀𝗲𝗰𝘁𝗶𝗼𝗻𝘀 ✪ 𝗣𝗿𝗼𝘃𝗶𝗱𝗲 𝗱𝗲𝘁𝗮𝗶𝗹𝗲𝗱 𝗮𝗻𝘀…"
type textarea "x"
type textarea "⚠️ 𝗙𝗢𝗥𝗠 𝗜𝗡𝗦𝗧𝗥𝗨𝗖𝗧𝗜𝗢𝗡𝗦 ⚠️ ✪ 𝗖𝗼𝗺𝗽𝗹𝗲𝘁𝗲 𝗮𝗹𝗹 𝗿𝗲𝗹𝗲𝘃𝗮𝗻𝘁 𝘀𝗲𝗰𝘁𝗶𝗼𝗻𝘀 ✪ 𝗣𝗿𝗼𝘃𝗶𝗱𝗲 𝗱𝗲𝘁𝗮𝗶𝗹𝗲𝗱 𝗮𝗻𝘀…"
type textarea "x"
type textarea "⚠️ 𝗙𝗢𝗥𝗠 𝗜𝗡𝗦𝗧𝗥𝗨𝗖𝗧𝗜𝗢𝗡𝗦 ⚠️ ✪ 𝗖𝗼𝗺𝗽𝗹𝗲𝘁𝗲 𝗮𝗹𝗹 𝗿𝗲𝗹𝗲𝘃𝗮𝗻𝘁 𝘀𝗲𝗰𝘁𝗶𝗼𝗻𝘀 ✪ 𝗣𝗿𝗼𝘃𝗶𝗱𝗲 𝗱𝗲𝘁𝗮𝗶𝗹𝗲𝗱 𝗮𝗻𝘀…"
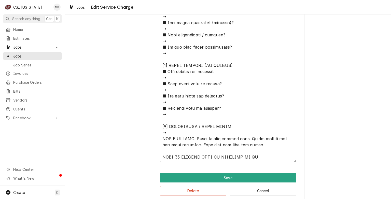
type textarea "x"
type textarea "⚠️ 𝗙𝗢𝗥𝗠 𝗜𝗡𝗦𝗧𝗥𝗨𝗖𝗧𝗜𝗢𝗡𝗦 ⚠️ ✪ 𝗖𝗼𝗺𝗽𝗹𝗲𝘁𝗲 𝗮𝗹𝗹 𝗿𝗲𝗹𝗲𝘃𝗮𝗻𝘁 𝘀𝗲𝗰𝘁𝗶𝗼𝗻𝘀 ✪ 𝗣𝗿𝗼𝘃𝗶𝗱𝗲 𝗱𝗲𝘁𝗮𝗶𝗹𝗲𝗱 𝗮𝗻𝘀…"
type textarea "x"
type textarea "⚠️ 𝗙𝗢𝗥𝗠 𝗜𝗡𝗦𝗧𝗥𝗨𝗖𝗧𝗜𝗢𝗡𝗦 ⚠️ ✪ 𝗖𝗼𝗺𝗽𝗹𝗲𝘁𝗲 𝗮𝗹𝗹 𝗿𝗲𝗹𝗲𝘃𝗮𝗻𝘁 𝘀𝗲𝗰𝘁𝗶𝗼𝗻𝘀 ✪ 𝗣𝗿𝗼𝘃𝗶𝗱𝗲 𝗱𝗲𝘁𝗮𝗶𝗹𝗲𝗱 𝗮𝗻𝘀…"
type textarea "x"
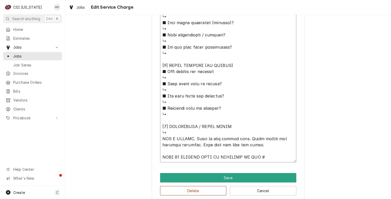
type textarea "⚠️ 𝗙𝗢𝗥𝗠 𝗜𝗡𝗦𝗧𝗥𝗨𝗖𝗧𝗜𝗢𝗡𝗦 ⚠️ ✪ 𝗖𝗼𝗺𝗽𝗹𝗲𝘁𝗲 𝗮𝗹𝗹 𝗿𝗲𝗹𝗲𝘃𝗮𝗻𝘁 𝘀𝗲𝗰𝘁𝗶𝗼𝗻𝘀 ✪ 𝗣𝗿𝗼𝘃𝗶𝗱𝗲 𝗱𝗲𝘁𝗮𝗶𝗹𝗲𝗱 𝗮𝗻𝘀…"
type textarea "x"
type textarea "⚠️ 𝗙𝗢𝗥𝗠 𝗜𝗡𝗦𝗧𝗥𝗨𝗖𝗧𝗜𝗢𝗡𝗦 ⚠️ ✪ 𝗖𝗼𝗺𝗽𝗹𝗲𝘁𝗲 𝗮𝗹𝗹 𝗿𝗲𝗹𝗲𝘃𝗮𝗻𝘁 𝘀𝗲𝗰𝘁𝗶𝗼𝗻𝘀 ✪ 𝗣𝗿𝗼𝘃𝗶𝗱𝗲 𝗱𝗲𝘁𝗮𝗶𝗹𝗲𝗱 𝗮𝗻𝘀…"
type textarea "x"
type textarea "⚠️ 𝗙𝗢𝗥𝗠 𝗜𝗡𝗦𝗧𝗥𝗨𝗖𝗧𝗜𝗢𝗡𝗦 ⚠️ ✪ 𝗖𝗼𝗺𝗽𝗹𝗲𝘁𝗲 𝗮𝗹𝗹 𝗿𝗲𝗹𝗲𝘃𝗮𝗻𝘁 𝘀𝗲𝗰𝘁𝗶𝗼𝗻𝘀 ✪ 𝗣𝗿𝗼𝘃𝗶𝗱𝗲 𝗱𝗲𝘁𝗮𝗶𝗹𝗲𝗱 𝗮𝗻𝘀…"
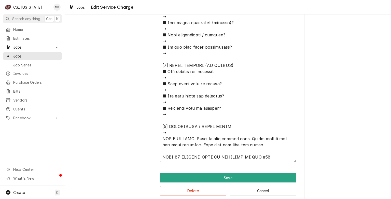
type textarea "x"
type textarea "⚠️ 𝗙𝗢𝗥𝗠 𝗜𝗡𝗦𝗧𝗥𝗨𝗖𝗧𝗜𝗢𝗡𝗦 ⚠️ ✪ 𝗖𝗼𝗺𝗽𝗹𝗲𝘁𝗲 𝗮𝗹𝗹 𝗿𝗲𝗹𝗲𝘃𝗮𝗻𝘁 𝘀𝗲𝗰𝘁𝗶𝗼𝗻𝘀 ✪ 𝗣𝗿𝗼𝘃𝗶𝗱𝗲 𝗱𝗲𝘁𝗮𝗶𝗹𝗲𝗱 𝗮𝗻𝘀…"
type textarea "x"
type textarea "⚠️ 𝗙𝗢𝗥𝗠 𝗜𝗡𝗦𝗧𝗥𝗨𝗖𝗧𝗜𝗢𝗡𝗦 ⚠️ ✪ 𝗖𝗼𝗺𝗽𝗹𝗲𝘁𝗲 𝗮𝗹𝗹 𝗿𝗲𝗹𝗲𝘃𝗮𝗻𝘁 𝘀𝗲𝗰𝘁𝗶𝗼𝗻𝘀 ✪ 𝗣𝗿𝗼𝘃𝗶𝗱𝗲 𝗱𝗲𝘁𝗮𝗶𝗹𝗲𝗱 𝗮𝗻𝘀…"
type textarea "x"
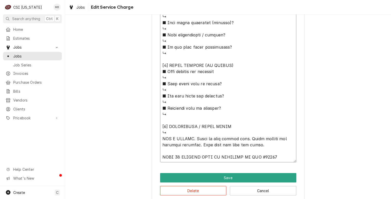
drag, startPoint x: 272, startPoint y: 157, endPoint x: 153, endPoint y: 160, distance: 119.5
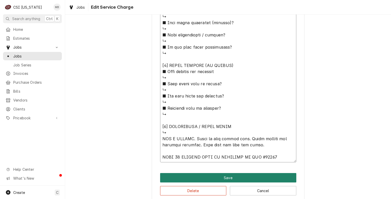
type textarea "⚠️ 𝗙𝗢𝗥𝗠 𝗜𝗡𝗦𝗧𝗥𝗨𝗖𝗧𝗜𝗢𝗡𝗦 ⚠️ ✪ 𝗖𝗼𝗺𝗽𝗹𝗲𝘁𝗲 𝗮𝗹𝗹 𝗿𝗲𝗹𝗲𝘃𝗮𝗻𝘁 𝘀𝗲𝗰𝘁𝗶𝗼𝗻𝘀 ✪ 𝗣𝗿𝗼𝘃𝗶𝗱𝗲 𝗱𝗲𝘁𝗮𝗶𝗹𝗲𝗱 𝗮𝗻𝘀…"
click at [188, 178] on button "Save" at bounding box center [228, 177] width 136 height 9
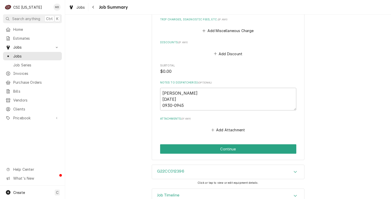
scroll to position [627, 0]
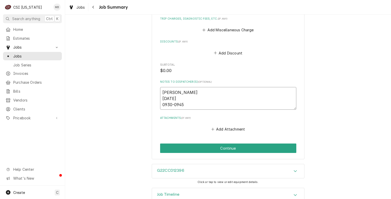
click at [189, 105] on textarea "Bryant 8/15/25 0930-0945" at bounding box center [228, 98] width 136 height 23
type textarea "x"
type textarea "Bryant 8/15/25 0930-0945"
type textarea "x"
type textarea "Bryant 8/15/25 0930-0945"
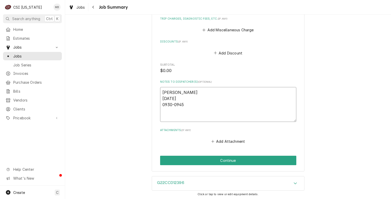
paste textarea "THIS 15 MINUTES WILL BE INVOICED ON JOB #10482"
type textarea "x"
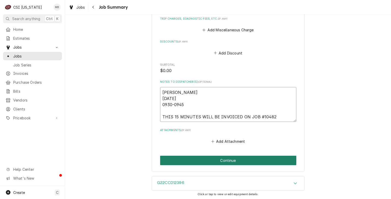
type textarea "Bryant 8/15/25 0930-0945 THIS 15 MINUTES WILL BE INVOICED ON JOB #10482"
click at [221, 165] on button "Continue" at bounding box center [228, 160] width 136 height 9
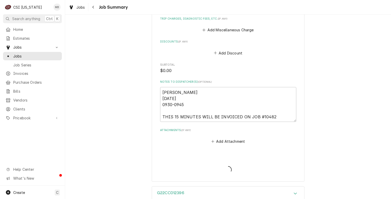
type textarea "x"
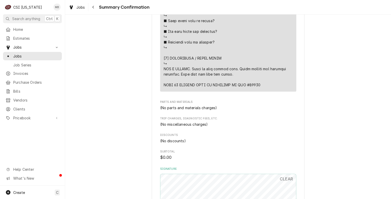
scroll to position [535, 0]
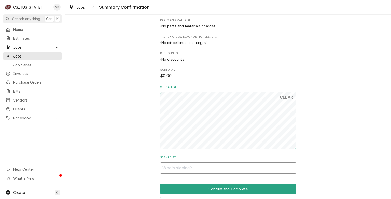
click at [183, 166] on input "Signed By" at bounding box center [228, 167] width 136 height 11
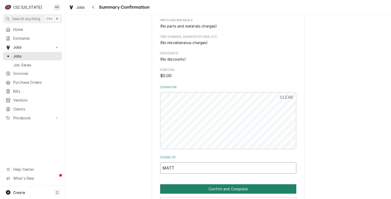
type input "MATT"
click at [257, 188] on button "Confirm and Complete" at bounding box center [228, 188] width 136 height 9
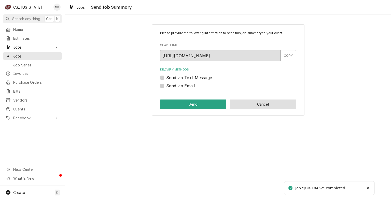
click at [262, 108] on button "Cancel" at bounding box center [263, 104] width 66 height 9
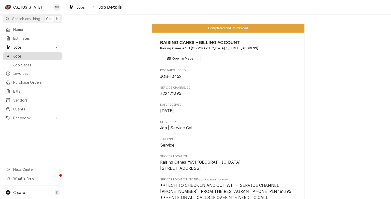
click at [24, 53] on span "Jobs" at bounding box center [36, 55] width 46 height 5
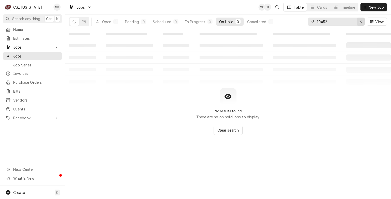
click at [363, 21] on div "Erase input" at bounding box center [360, 21] width 5 height 5
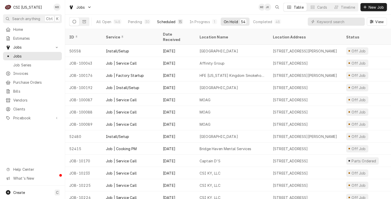
click at [173, 19] on div "Scheduled" at bounding box center [166, 21] width 18 height 5
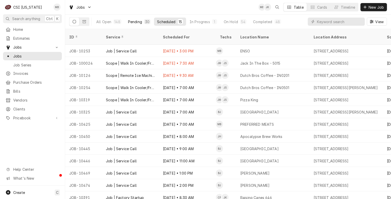
click at [138, 22] on div "Pending" at bounding box center [135, 21] width 14 height 5
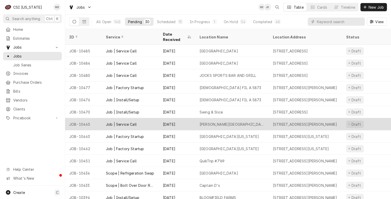
click at [194, 118] on div "[DATE]" at bounding box center [177, 124] width 37 height 12
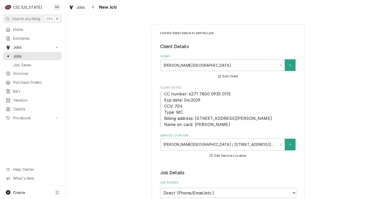
type textarea "x"
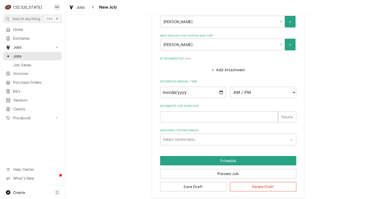
scroll to position [450, 0]
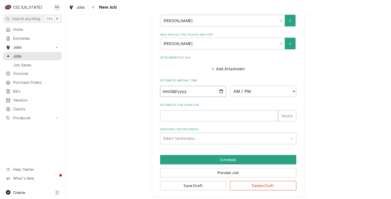
click at [218, 89] on input "Date" at bounding box center [193, 91] width 66 height 11
type input "2025-08-18"
type textarea "x"
click at [290, 92] on select "AM / PM 6:00 AM 6:15 AM 6:30 AM 6:45 AM 7:00 AM 7:15 AM 7:30 AM 7:45 AM 8:00 AM…" at bounding box center [263, 91] width 66 height 11
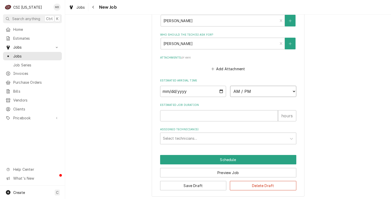
click at [263, 87] on select "AM / PM 6:00 AM 6:15 AM 6:30 AM 6:45 AM 7:00 AM 7:15 AM 7:30 AM 7:45 AM 8:00 AM…" at bounding box center [263, 91] width 66 height 11
select select "09:00:00"
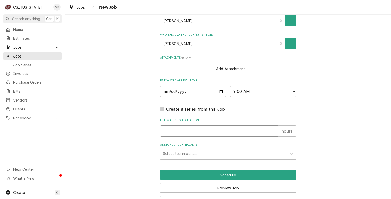
click at [199, 135] on input "Estimated Job Duration" at bounding box center [219, 131] width 118 height 11
type textarea "x"
type input "2"
type textarea "x"
type input "2"
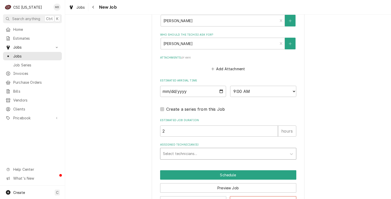
click at [183, 157] on div "Select technicians..." at bounding box center [223, 153] width 127 height 11
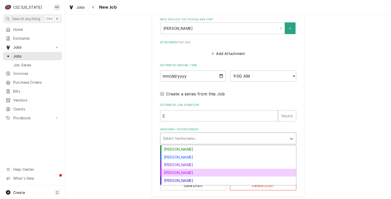
scroll to position [15, 0]
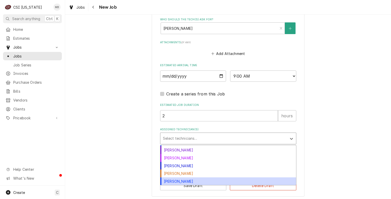
click at [178, 178] on div "Matt Brewington" at bounding box center [228, 181] width 136 height 8
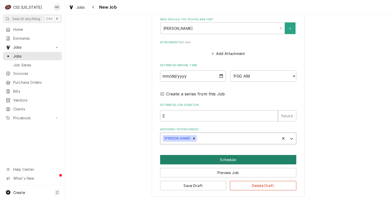
click at [210, 156] on button "Schedule" at bounding box center [228, 159] width 136 height 9
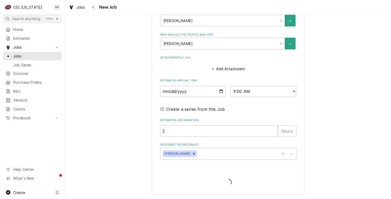
scroll to position [448, 0]
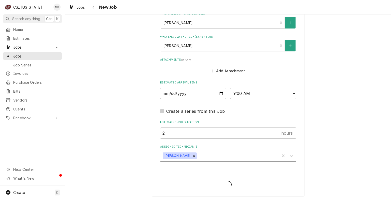
type textarea "x"
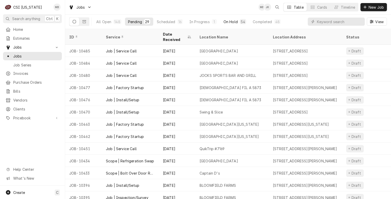
click at [242, 23] on div "54" at bounding box center [243, 21] width 4 height 5
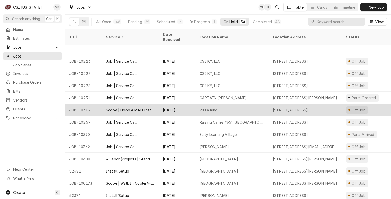
scroll to position [173, 0]
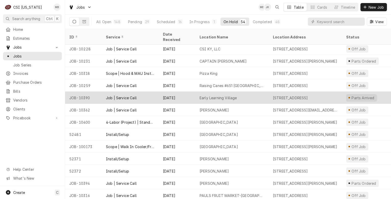
click at [214, 95] on div "Early Learning Village" at bounding box center [218, 97] width 37 height 5
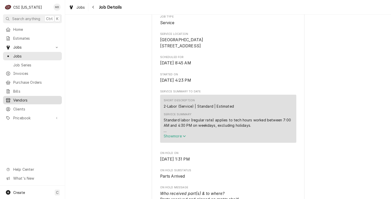
scroll to position [127, 0]
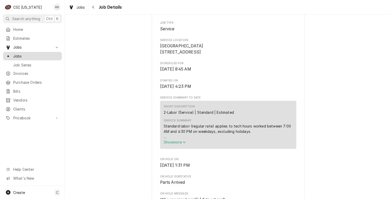
click at [19, 54] on span "Jobs" at bounding box center [36, 55] width 46 height 5
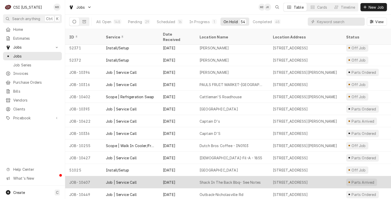
scroll to position [310, 0]
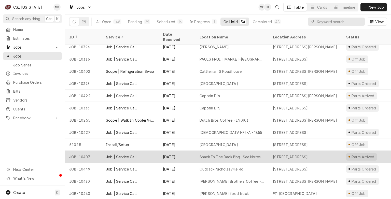
click at [257, 154] on div "Shack In The Back Bbq- See Notes" at bounding box center [230, 156] width 61 height 5
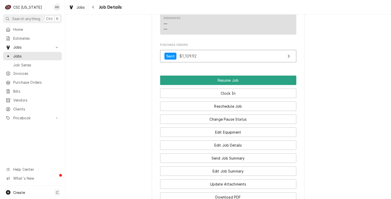
scroll to position [637, 0]
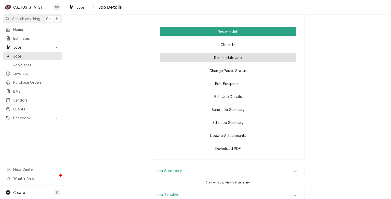
click at [196, 62] on button "Reschedule Job" at bounding box center [228, 57] width 136 height 9
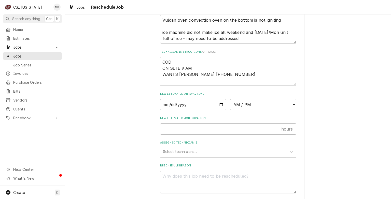
scroll to position [193, 0]
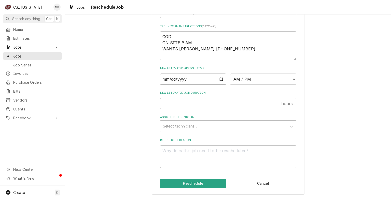
click at [220, 79] on input "Date" at bounding box center [193, 79] width 66 height 11
type input "[DATE]"
type textarea "x"
click at [240, 84] on select "AM / PM 6:00 AM 6:15 AM 6:30 AM 6:45 AM 7:00 AM 7:15 AM 7:30 AM 7:45 AM 8:00 AM…" at bounding box center [263, 79] width 66 height 11
select select "11:00:00"
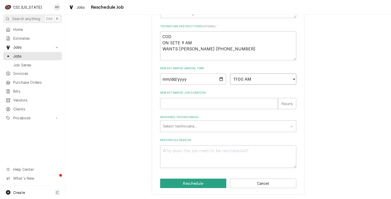
click at [230, 74] on select "AM / PM 6:00 AM 6:15 AM 6:30 AM 6:45 AM 7:00 AM 7:15 AM 7:30 AM 7:45 AM 8:00 AM…" at bounding box center [263, 79] width 66 height 11
click at [198, 100] on input "New Estimated Job Duration" at bounding box center [219, 103] width 118 height 11
type textarea "x"
type input "2"
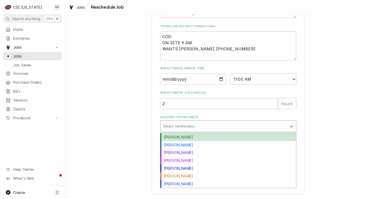
click at [188, 127] on div "Assigned Technician(s)" at bounding box center [223, 126] width 121 height 9
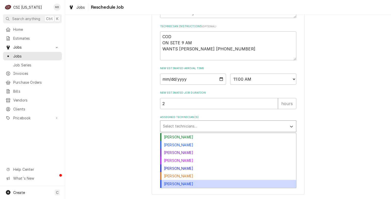
click at [170, 185] on div "Matt Brewington" at bounding box center [228, 184] width 136 height 8
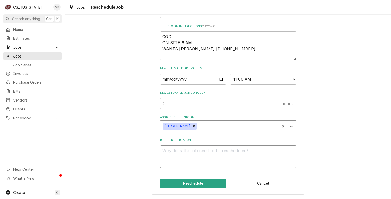
click at [192, 158] on textarea "Reschedule Reason" at bounding box center [228, 156] width 136 height 23
type textarea "x"
type textarea "P"
type textarea "x"
type textarea "PA"
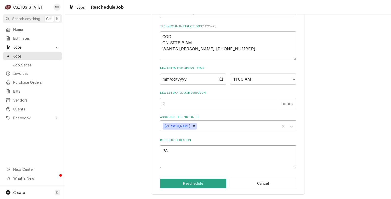
type textarea "x"
type textarea "PAR"
type textarea "x"
type textarea "PART"
type textarea "x"
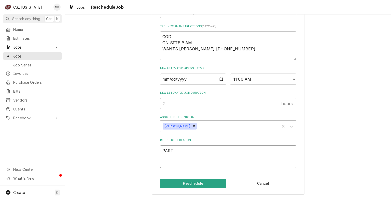
type textarea "PARTS"
type textarea "x"
type textarea "PARTS"
type textarea "x"
type textarea "PARTS A"
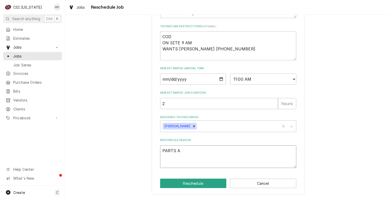
type textarea "x"
type textarea "PARTS AR"
type textarea "x"
type textarea "PARTS ARR"
type textarea "x"
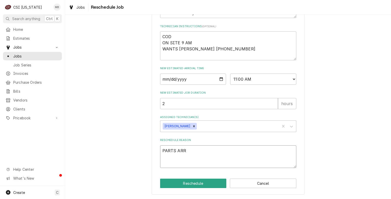
type textarea "PARTS ARRI"
type textarea "x"
type textarea "PARTS ARRIV"
type textarea "x"
type textarea "PARTS ARRIVE"
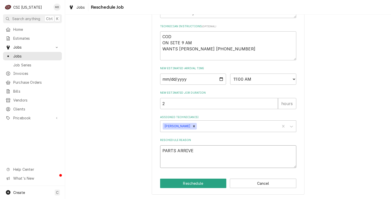
type textarea "x"
type textarea "PARTS ARRIVED"
click at [179, 185] on button "Reschedule" at bounding box center [193, 183] width 66 height 9
type textarea "x"
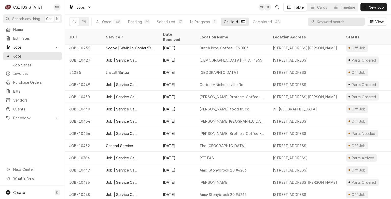
scroll to position [382, 0]
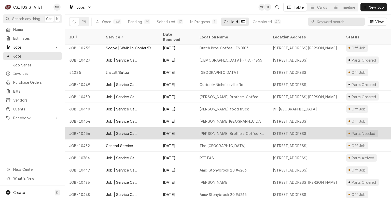
click at [223, 131] on div "[PERSON_NAME] Brothers Coffee - [PERSON_NAME]" at bounding box center [232, 133] width 73 height 12
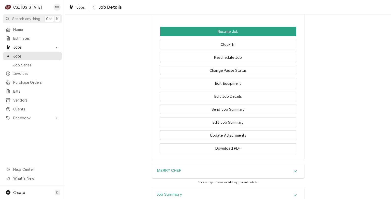
scroll to position [586, 0]
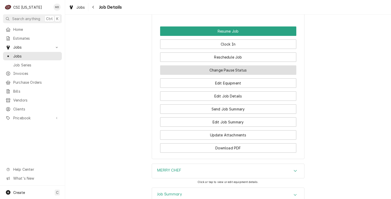
click at [259, 65] on button "Change Pause Status" at bounding box center [228, 69] width 136 height 9
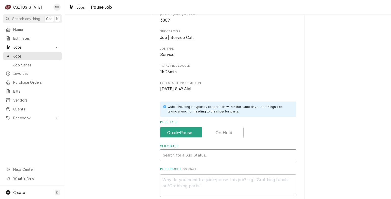
scroll to position [51, 0]
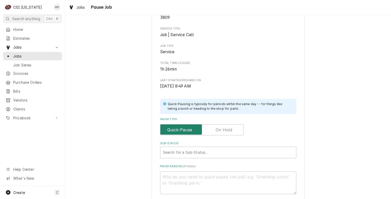
click at [212, 127] on input "Pause Type" at bounding box center [201, 129] width 79 height 11
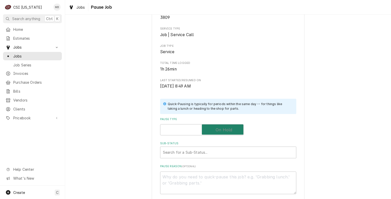
checkbox input "true"
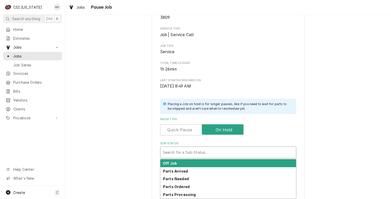
click at [195, 154] on div "Sub-Status" at bounding box center [228, 152] width 131 height 9
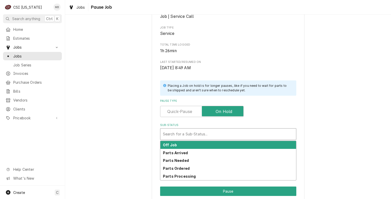
scroll to position [76, 0]
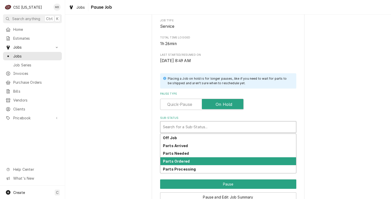
click at [182, 161] on strong "Parts Ordered" at bounding box center [176, 161] width 27 height 4
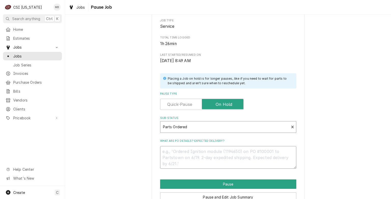
click at [184, 159] on textarea "What are PO details? Expected delivery?" at bounding box center [228, 157] width 136 height 23
type textarea "x"
type textarea "P"
type textarea "x"
type textarea "PA"
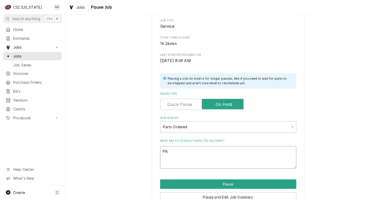
type textarea "x"
type textarea "PAR"
type textarea "x"
type textarea "PART"
type textarea "x"
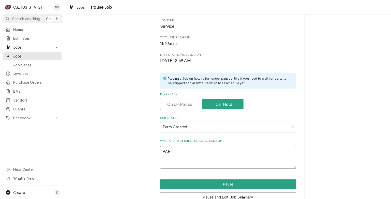
type textarea "PARTS"
type textarea "x"
type textarea "PARTS"
type textarea "x"
type textarea "PARTS O"
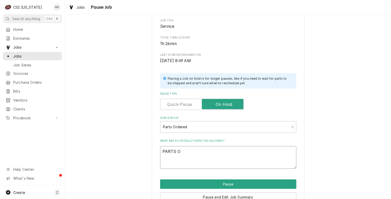
type textarea "x"
type textarea "PARTS OR"
type textarea "x"
type textarea "PARTS ORE"
type textarea "x"
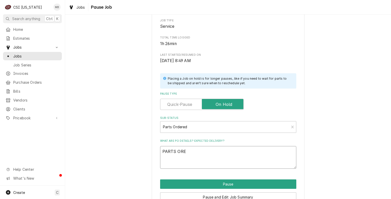
type textarea "PARTS ORED"
type textarea "x"
type textarea "PARTS ORE"
type textarea "x"
type textarea "PARTS OR"
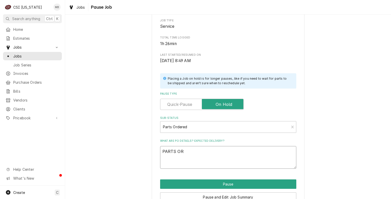
type textarea "x"
type textarea "PARTS ORD"
type textarea "x"
type textarea "PARTS ORDE"
type textarea "x"
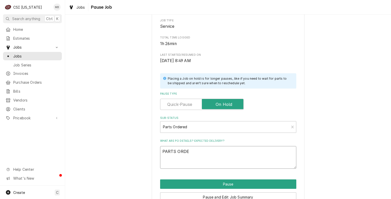
type textarea "PARTS ORDER"
type textarea "x"
type textarea "PARTS ORDERE"
type textarea "x"
type textarea "PARTS ORDERED"
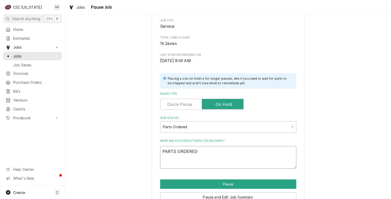
type textarea "x"
type textarea "PARTS ORDERED"
type textarea "x"
type textarea "PARTS ORDERED FR"
type textarea "x"
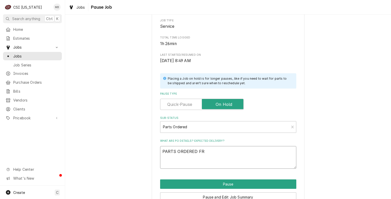
type textarea "PARTS ORDERED FRO"
type textarea "x"
type textarea "PARTS ORDERED FROM"
type textarea "x"
type textarea "PARTS ORDERED FROM"
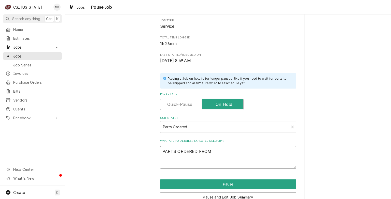
type textarea "x"
type textarea "PARTS ORDERED FROM P"
type textarea "x"
type textarea "PARTS ORDERED FROM PA"
type textarea "x"
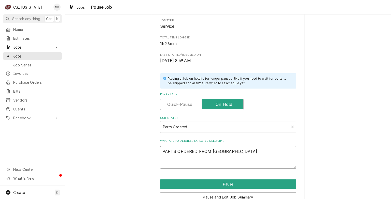
type textarea "PARTS ORDERED FROM PAR"
type textarea "x"
type textarea "PARTS ORDERED FROM PARS"
type textarea "x"
type textarea "PARTS ORDERED FROM PARST"
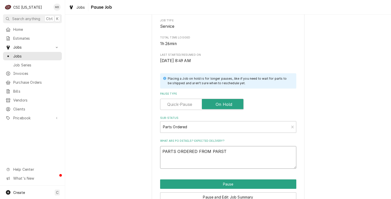
type textarea "x"
type textarea "PARTS ORDERED FROM PARST"
type textarea "x"
type textarea "PARTS ORDERED FROM PARST"
type textarea "x"
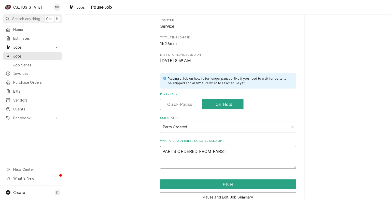
type textarea "PARTS ORDERED FROM PARS"
type textarea "x"
type textarea "PARTS ORDERED FROM PAR"
type textarea "x"
type textarea "PARTS ORDERED FROM PART"
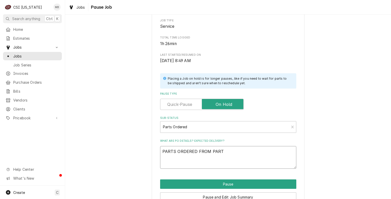
type textarea "x"
type textarea "PARTS ORDERED FROM PARTS"
type textarea "x"
type textarea "PARTS ORDERED FROM PARTS"
type textarea "x"
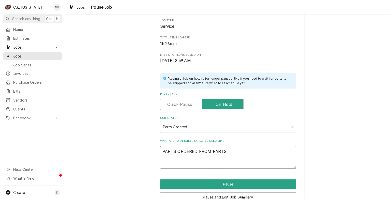
type textarea "PARTS ORDERED FROM PARTS T"
type textarea "x"
type textarea "PARTS ORDERED FROM PARTS"
type textarea "x"
type textarea "PARTS ORDERED FROM PARTS"
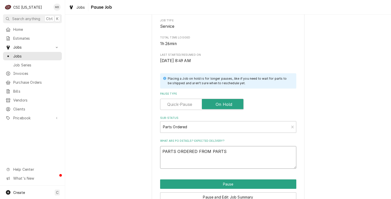
type textarea "x"
type textarea "PARTS ORDERED FROM PARTST"
type textarea "x"
type textarea "PARTS ORDERED FROM PARTSTO"
type textarea "x"
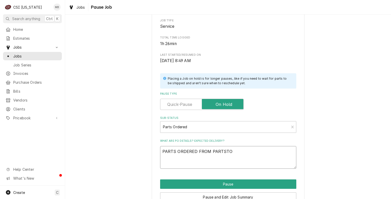
type textarea "PARTS ORDERED FROM PARTSTOW"
type textarea "x"
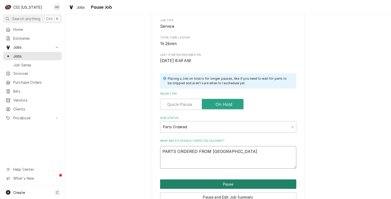
type textarea "PARTS ORDERED FROM PARTSTOWN"
click at [239, 185] on button "Pause" at bounding box center [228, 184] width 136 height 9
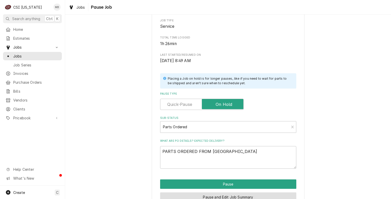
type textarea "x"
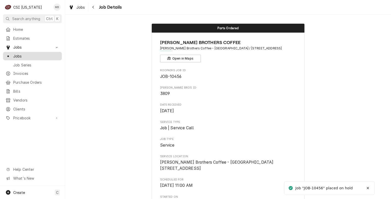
click at [23, 58] on link "Jobs" at bounding box center [32, 56] width 59 height 8
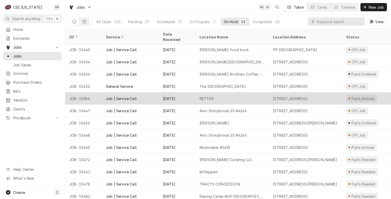
scroll to position [467, 0]
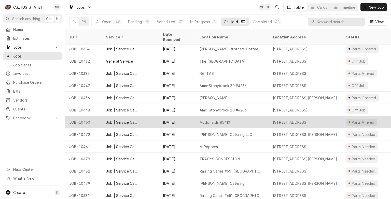
click at [235, 116] on div "Mcdonalds #5410" at bounding box center [232, 122] width 73 height 12
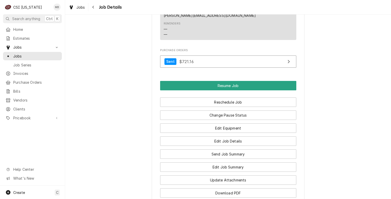
scroll to position [611, 0]
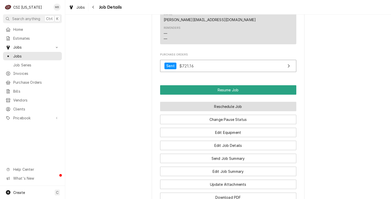
click at [208, 102] on button "Reschedule Job" at bounding box center [228, 106] width 136 height 9
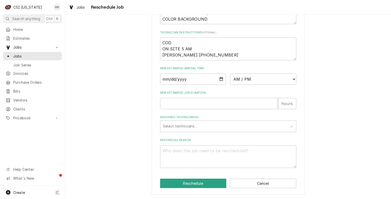
scroll to position [193, 0]
click at [220, 80] on input "Date" at bounding box center [193, 79] width 66 height 11
type input "[DATE]"
type textarea "x"
click at [220, 79] on input "[DATE]" at bounding box center [193, 79] width 66 height 11
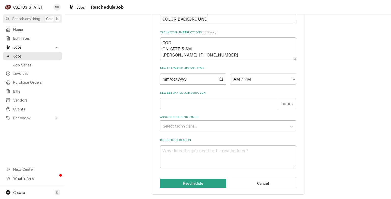
type input "[DATE]"
type textarea "x"
click at [268, 83] on select "AM / PM 6:00 AM 6:15 AM 6:30 AM 6:45 AM 7:00 AM 7:15 AM 7:30 AM 7:45 AM 8:00 AM…" at bounding box center [263, 79] width 66 height 11
select select "07:00:00"
click at [230, 74] on select "AM / PM 6:00 AM 6:15 AM 6:30 AM 6:45 AM 7:00 AM 7:15 AM 7:30 AM 7:45 AM 8:00 AM…" at bounding box center [263, 79] width 66 height 11
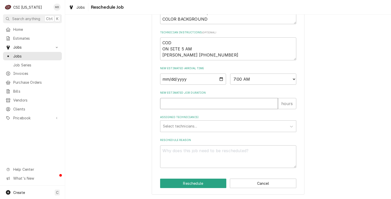
click at [210, 107] on input "New Estimated Job Duration" at bounding box center [219, 103] width 118 height 11
type textarea "x"
type input "2"
click at [197, 126] on div "Assigned Technician(s)" at bounding box center [223, 126] width 121 height 9
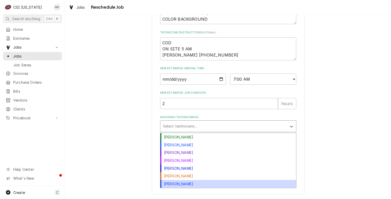
click at [175, 186] on div "[PERSON_NAME]" at bounding box center [228, 184] width 136 height 8
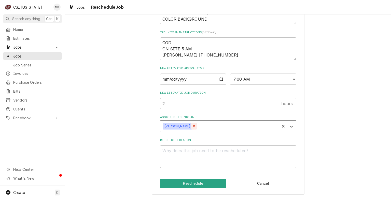
click at [192, 127] on icon "Remove Matt Brewington" at bounding box center [194, 127] width 4 height 4
click at [198, 126] on div "Assigned Technician(s)" at bounding box center [223, 126] width 121 height 9
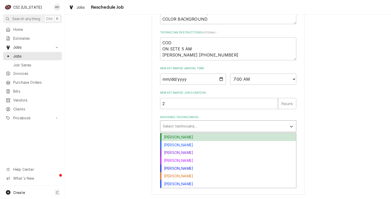
click at [175, 140] on div "Bryant Jolley" at bounding box center [228, 137] width 136 height 8
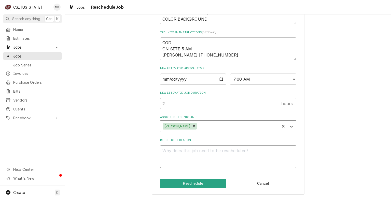
click at [165, 154] on textarea "Reschedule Reason" at bounding box center [228, 156] width 136 height 23
type textarea "x"
type textarea "P"
type textarea "x"
type textarea "PA"
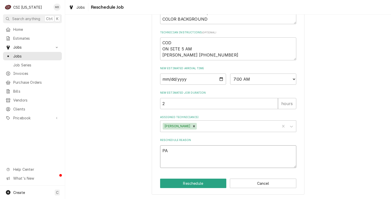
type textarea "x"
type textarea "PAR"
type textarea "x"
type textarea "PART"
type textarea "x"
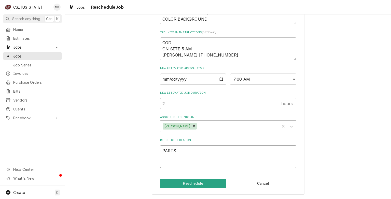
type textarea "PARTS"
type textarea "x"
type textarea "PARTS A"
type textarea "x"
type textarea "PARTS AR"
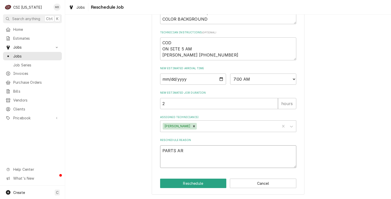
type textarea "x"
type textarea "PARTS ARR"
type textarea "x"
type textarea "PARTS ARRI"
type textarea "x"
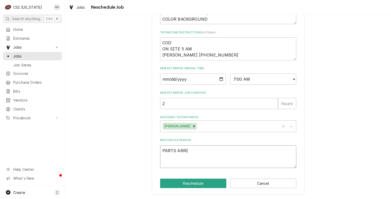
type textarea "PARTS ARRIV"
type textarea "x"
type textarea "PARTS ARRIVE"
type textarea "x"
type textarea "PARTS ARRIVED"
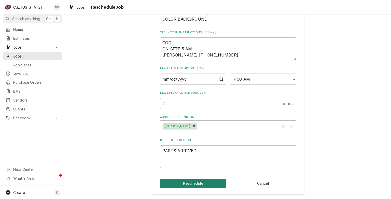
click at [176, 186] on button "Reschedule" at bounding box center [193, 183] width 66 height 9
type textarea "x"
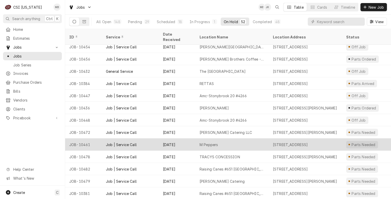
scroll to position [479, 0]
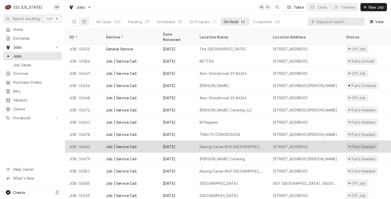
click at [207, 144] on div "Raising Canes #651 Owensboro" at bounding box center [232, 147] width 73 height 12
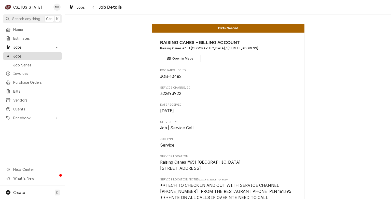
click at [14, 56] on span "Jobs" at bounding box center [36, 55] width 46 height 5
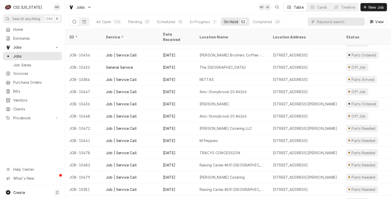
scroll to position [467, 0]
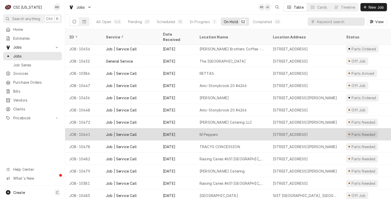
click at [185, 128] on div "Aug 12" at bounding box center [177, 134] width 37 height 12
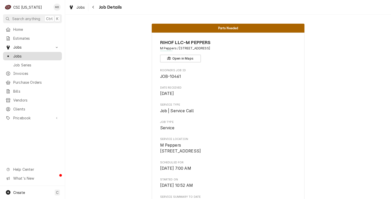
click at [18, 55] on span "Jobs" at bounding box center [36, 55] width 46 height 5
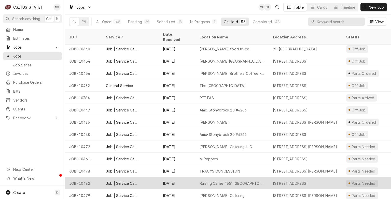
scroll to position [468, 0]
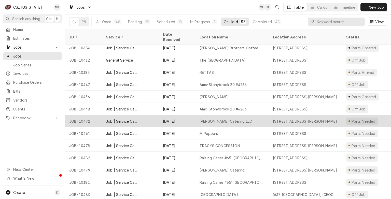
click at [210, 118] on div "[PERSON_NAME] Catering LLC" at bounding box center [232, 121] width 73 height 12
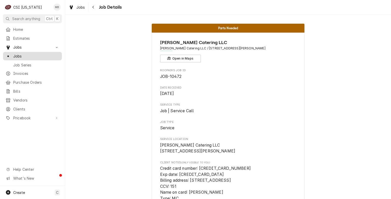
click at [23, 56] on span "Jobs" at bounding box center [36, 55] width 46 height 5
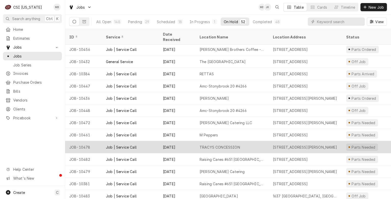
scroll to position [467, 0]
click at [207, 144] on div "TRACYS CONCESSION" at bounding box center [220, 146] width 40 height 5
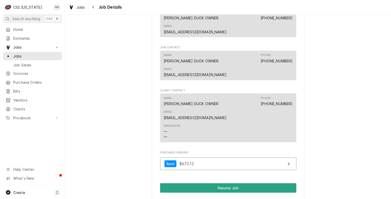
scroll to position [560, 0]
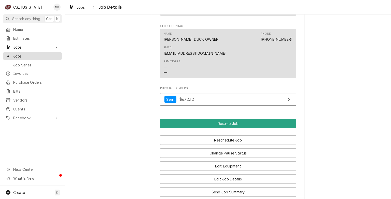
click at [32, 57] on span "Jobs" at bounding box center [36, 55] width 46 height 5
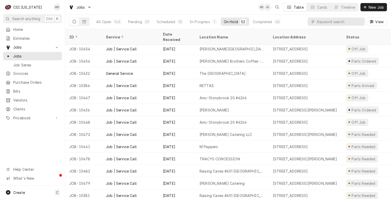
scroll to position [479, 0]
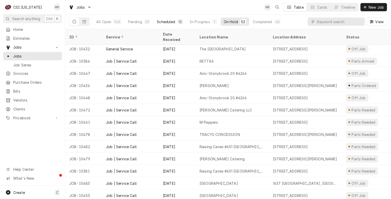
click at [159, 20] on div "Scheduled" at bounding box center [166, 21] width 18 height 5
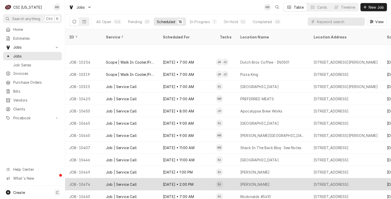
scroll to position [51, 0]
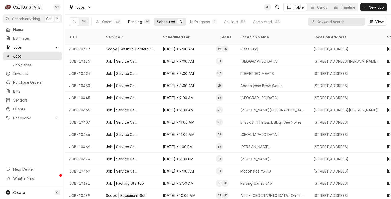
click at [145, 21] on div "29" at bounding box center [147, 21] width 4 height 5
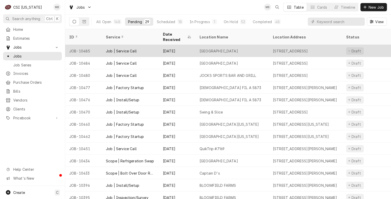
click at [133, 48] on div "Job | Service Call" at bounding box center [121, 50] width 31 height 5
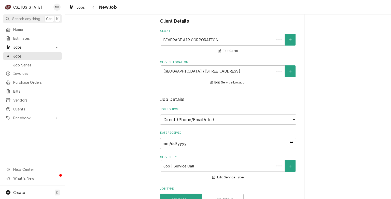
type textarea "x"
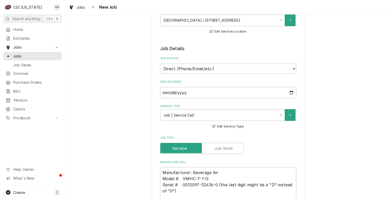
scroll to position [178, 0]
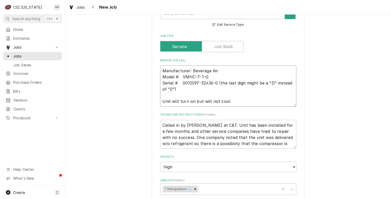
drag, startPoint x: 209, startPoint y: 76, endPoint x: 179, endPoint y: 76, distance: 30.6
click at [179, 76] on textarea "Manufacturer: Beverage Air Model # VMHC-7-1-G Serial # 0012097-32436-0 (the las…" at bounding box center [228, 85] width 136 height 41
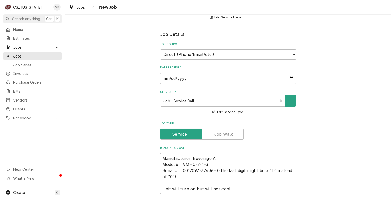
scroll to position [51, 0]
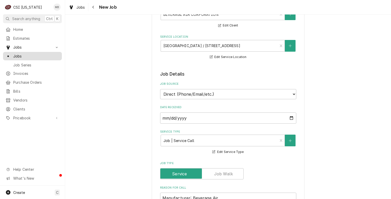
click at [17, 55] on span "Jobs" at bounding box center [36, 55] width 46 height 5
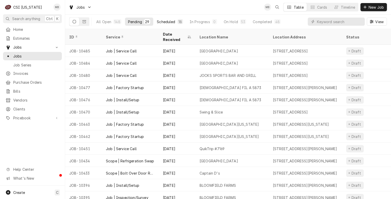
click at [163, 23] on div "Scheduled" at bounding box center [166, 21] width 18 height 5
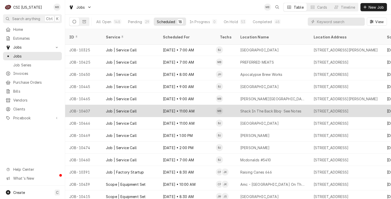
scroll to position [63, 0]
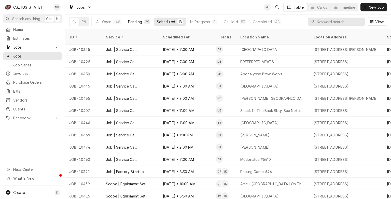
click at [145, 23] on div "29" at bounding box center [147, 21] width 4 height 5
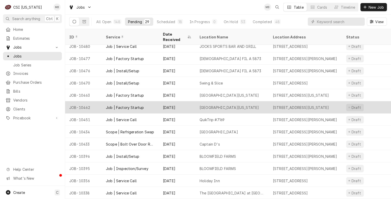
scroll to position [0, 0]
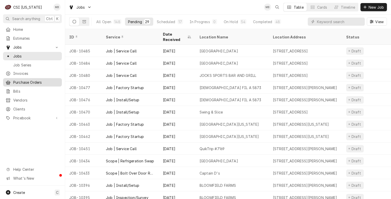
click at [19, 80] on span "Purchase Orders" at bounding box center [36, 82] width 46 height 5
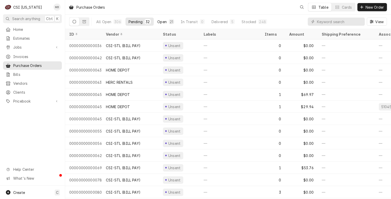
click at [170, 20] on div "21" at bounding box center [171, 21] width 3 height 5
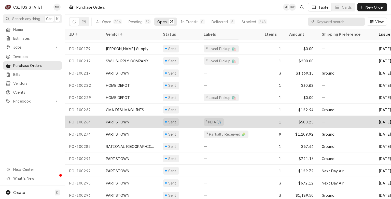
scroll to position [100, 0]
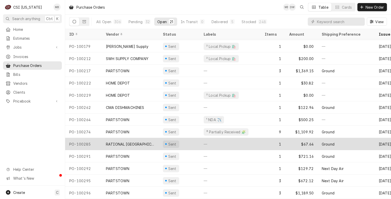
click at [143, 138] on div "RATIONAL [GEOGRAPHIC_DATA]" at bounding box center [130, 144] width 57 height 12
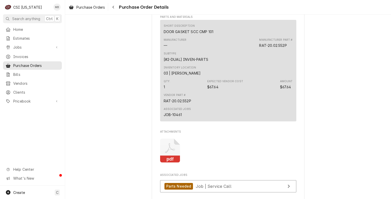
scroll to position [280, 0]
click at [20, 64] on span "Purchase Orders" at bounding box center [36, 65] width 46 height 5
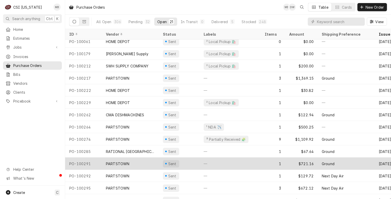
scroll to position [100, 0]
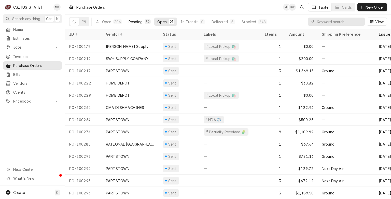
click at [138, 18] on button "Pending 32" at bounding box center [140, 22] width 28 height 8
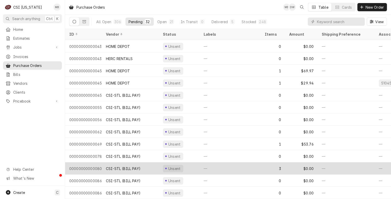
scroll to position [0, 0]
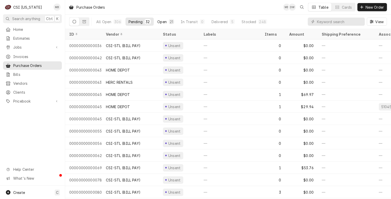
click at [165, 21] on div "Open" at bounding box center [161, 21] width 9 height 5
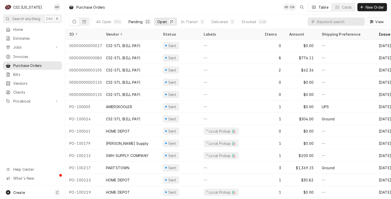
drag, startPoint x: 139, startPoint y: 21, endPoint x: 141, endPoint y: 19, distance: 2.9
click at [141, 19] on div "Pending" at bounding box center [136, 21] width 14 height 5
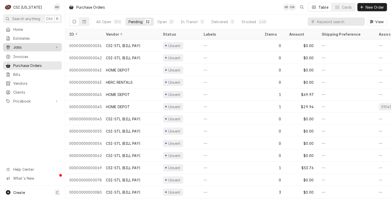
click at [24, 45] on span "Jobs" at bounding box center [32, 47] width 38 height 5
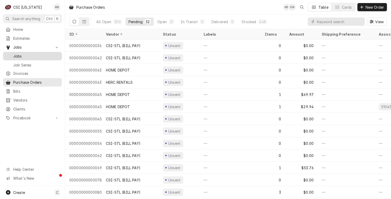
click at [23, 55] on span "Jobs" at bounding box center [36, 55] width 46 height 5
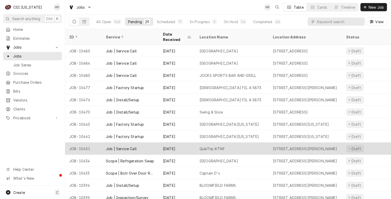
click at [193, 145] on div "[DATE]" at bounding box center [177, 149] width 37 height 12
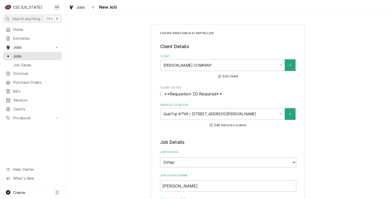
type textarea "x"
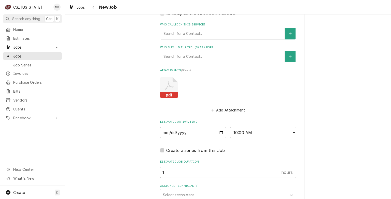
scroll to position [475, 0]
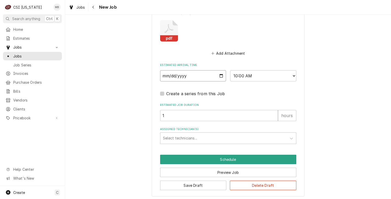
click at [220, 74] on input "[DATE]" at bounding box center [193, 75] width 66 height 11
type input "[DATE]"
type textarea "x"
type input "[DATE]"
type textarea "x"
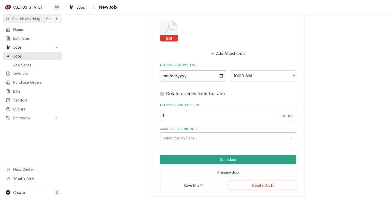
type input "[DATE]"
click at [276, 77] on select "AM / PM 6:00 AM 6:15 AM 6:30 AM 6:45 AM 7:00 AM 7:15 AM 7:30 AM 7:45 AM 8:00 AM…" at bounding box center [263, 75] width 66 height 11
click at [261, 77] on select "AM / PM 6:00 AM 6:15 AM 6:30 AM 6:45 AM 7:00 AM 7:15 AM 7:30 AM 7:45 AM 8:00 AM…" at bounding box center [263, 75] width 66 height 11
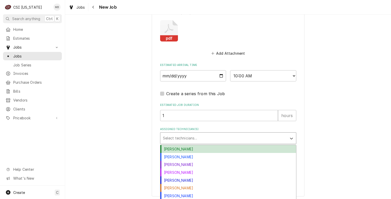
click at [182, 137] on div "Assigned Technician(s)" at bounding box center [223, 138] width 121 height 9
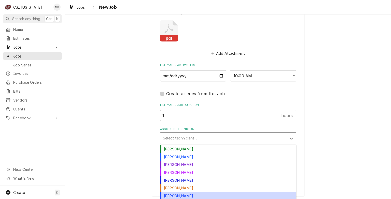
click at [181, 195] on div "[PERSON_NAME]" at bounding box center [228, 196] width 136 height 8
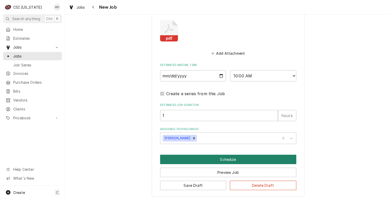
click at [203, 161] on button "Schedule" at bounding box center [228, 159] width 136 height 9
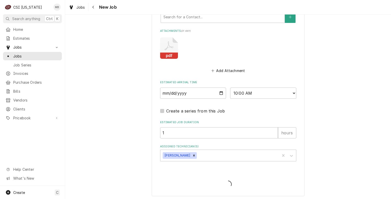
type textarea "x"
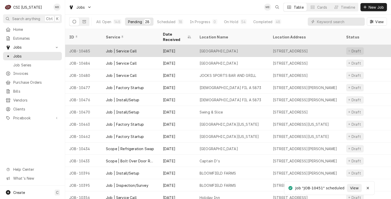
click at [192, 49] on div "Aug 15" at bounding box center [177, 51] width 37 height 12
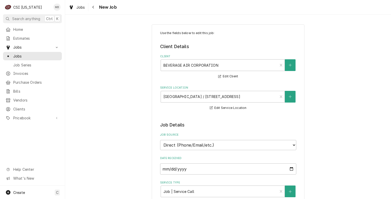
type textarea "x"
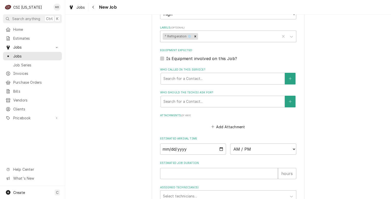
scroll to position [382, 0]
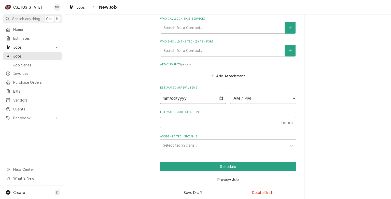
click at [219, 99] on input "Date" at bounding box center [193, 98] width 66 height 11
type input "2025-08-19"
type textarea "x"
click at [288, 95] on select "AM / PM 6:00 AM 6:15 AM 6:30 AM 6:45 AM 7:00 AM 7:15 AM 7:30 AM 7:45 AM 8:00 AM…" at bounding box center [263, 98] width 66 height 11
select select "12:00:00"
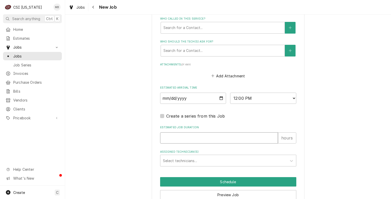
click at [172, 136] on input "Estimated Job Duration" at bounding box center [219, 137] width 118 height 11
type textarea "x"
type input "2"
type textarea "x"
type input "2"
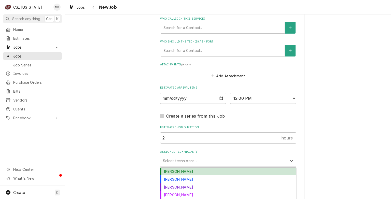
click at [173, 162] on div "Assigned Technician(s)" at bounding box center [223, 160] width 121 height 9
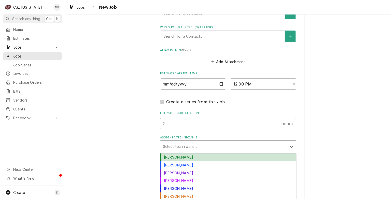
scroll to position [404, 0]
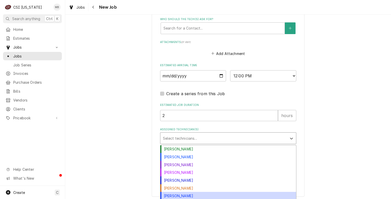
click at [169, 192] on div "Matt Brewington" at bounding box center [228, 196] width 136 height 8
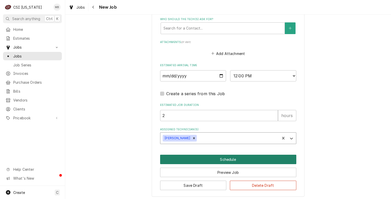
click at [239, 161] on button "Schedule" at bounding box center [228, 159] width 136 height 9
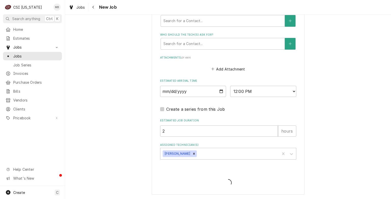
scroll to position [387, 0]
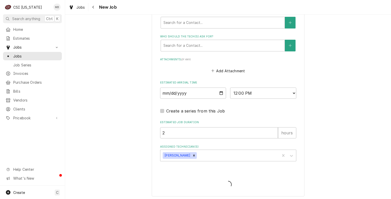
type textarea "x"
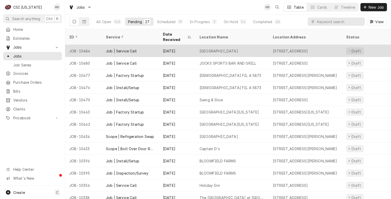
click at [195, 47] on div "[DATE]" at bounding box center [177, 51] width 37 height 12
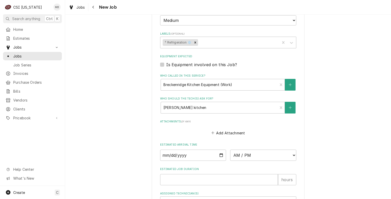
scroll to position [395, 0]
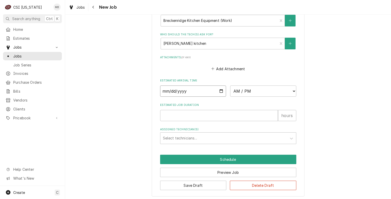
click at [218, 88] on input "Date" at bounding box center [193, 91] width 66 height 11
type textarea "x"
type input "[DATE]"
type textarea "x"
click at [220, 92] on input "[DATE]" at bounding box center [193, 91] width 66 height 11
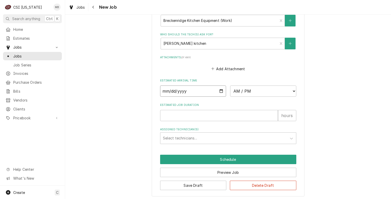
type input "[DATE]"
type textarea "x"
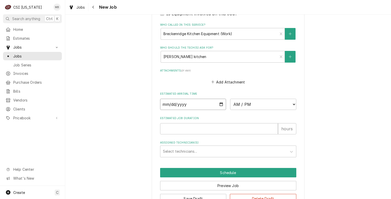
scroll to position [370, 0]
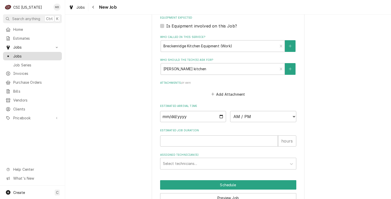
click at [51, 56] on span "Jobs" at bounding box center [36, 55] width 46 height 5
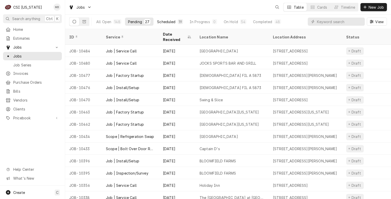
click at [164, 21] on div "Scheduled" at bounding box center [166, 21] width 18 height 5
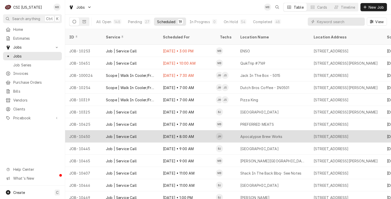
click at [170, 130] on div "[DATE] • 8:00 AM" at bounding box center [187, 136] width 57 height 12
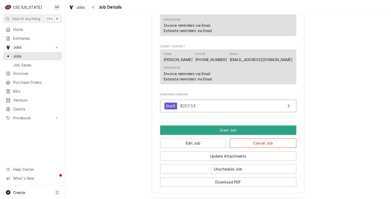
scroll to position [433, 0]
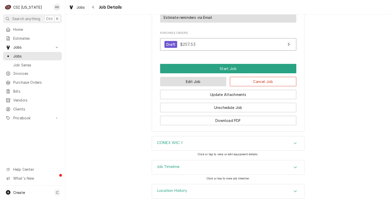
click at [196, 86] on button "Edit Job" at bounding box center [193, 81] width 66 height 9
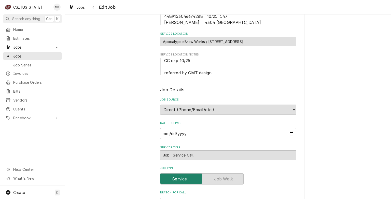
type textarea "x"
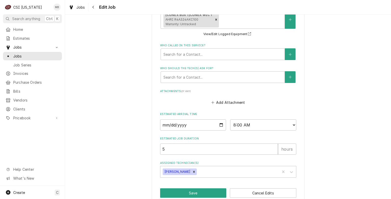
scroll to position [404, 0]
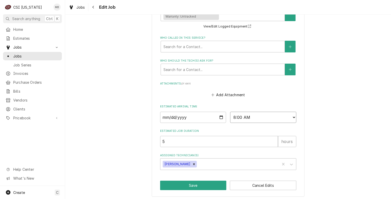
click at [288, 115] on select "AM / PM 6:00 AM 6:15 AM 6:30 AM 6:45 AM 7:00 AM 7:15 AM 7:30 AM 7:45 AM 8:00 AM…" at bounding box center [263, 117] width 66 height 11
select select "07:30:00"
click at [230, 112] on select "AM / PM 6:00 AM 6:15 AM 6:30 AM 6:45 AM 7:00 AM 7:15 AM 7:30 AM 7:45 AM 8:00 AM…" at bounding box center [263, 117] width 66 height 11
click at [207, 185] on button "Save" at bounding box center [193, 185] width 66 height 9
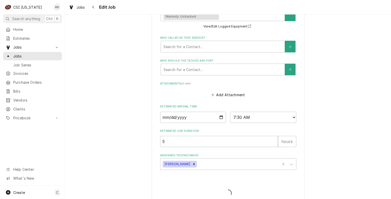
type textarea "x"
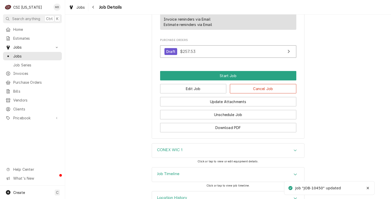
scroll to position [446, 0]
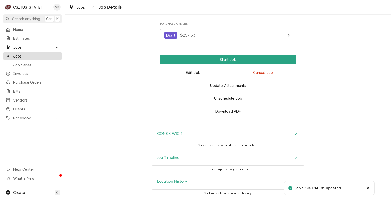
click at [29, 55] on span "Jobs" at bounding box center [36, 55] width 46 height 5
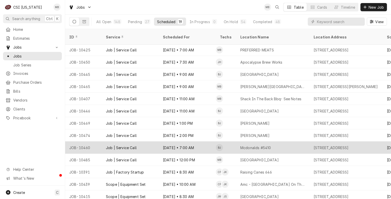
scroll to position [75, 0]
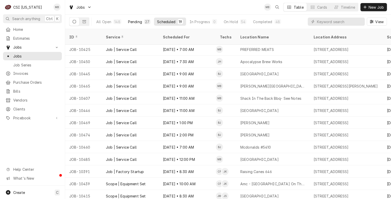
click at [150, 19] on button "Pending 27" at bounding box center [139, 22] width 29 height 8
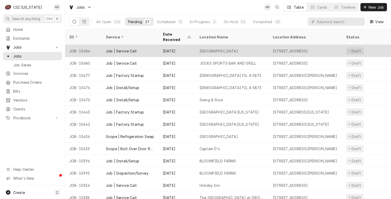
click at [162, 45] on div "Aug 15" at bounding box center [177, 51] width 37 height 12
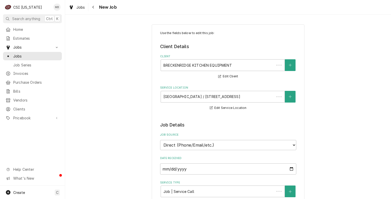
type textarea "x"
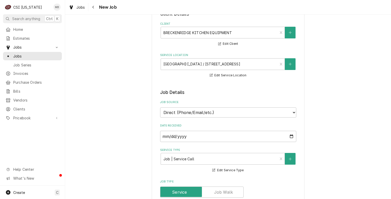
scroll to position [76, 0]
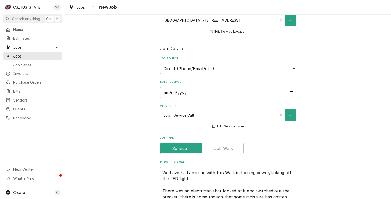
click at [259, 18] on div "Service Location" at bounding box center [219, 20] width 112 height 9
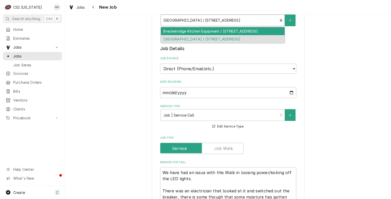
click at [259, 18] on div "Service Location" at bounding box center [219, 20] width 112 height 9
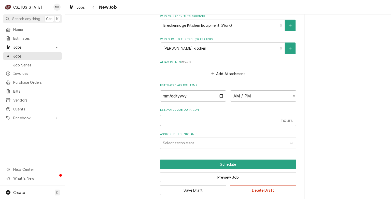
scroll to position [395, 0]
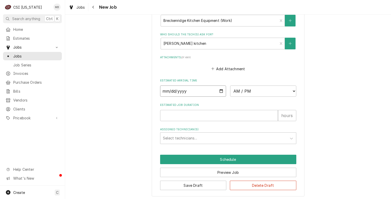
click at [223, 87] on input "Date" at bounding box center [193, 91] width 66 height 11
click at [217, 90] on input "Date" at bounding box center [193, 91] width 66 height 11
type input "2025-08-19"
type textarea "x"
click at [254, 89] on select "AM / PM 6:00 AM 6:15 AM 6:30 AM 6:45 AM 7:00 AM 7:15 AM 7:30 AM 7:45 AM 8:00 AM…" at bounding box center [263, 91] width 66 height 11
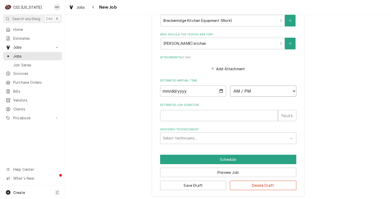
select select "09:00:00"
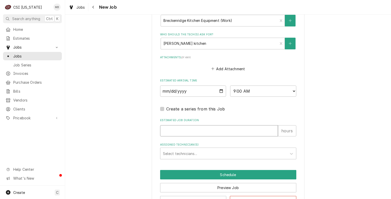
click at [211, 135] on input "Estimated Job Duration" at bounding box center [219, 130] width 118 height 11
type textarea "x"
type input "2"
type textarea "x"
type input "2"
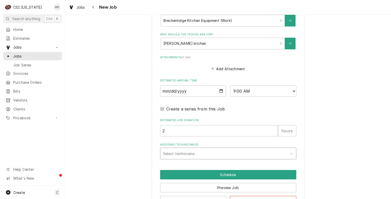
click at [210, 156] on div "Assigned Technician(s)" at bounding box center [223, 153] width 121 height 9
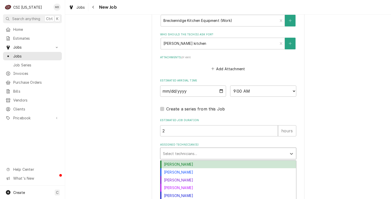
click at [207, 164] on div "Bryant Jolley" at bounding box center [228, 165] width 136 height 8
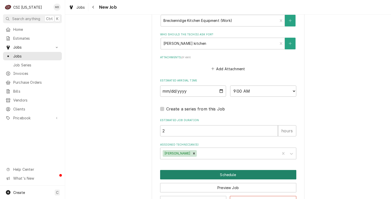
click at [207, 173] on button "Schedule" at bounding box center [228, 174] width 136 height 9
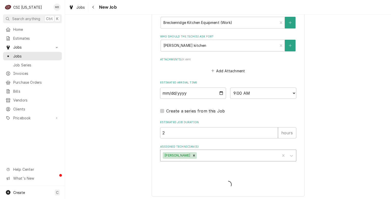
type textarea "x"
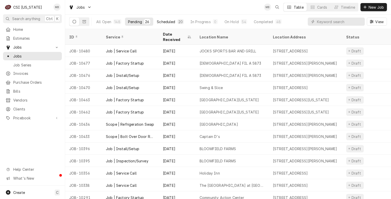
click at [173, 19] on div "Scheduled" at bounding box center [166, 21] width 18 height 5
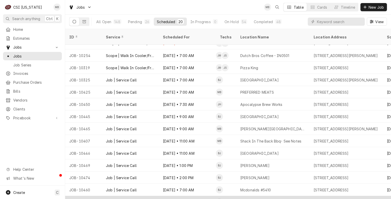
scroll to position [50, 0]
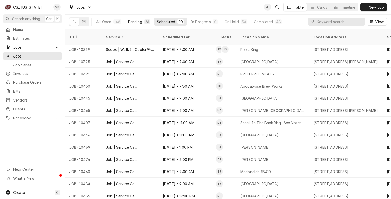
click at [139, 21] on div "Pending" at bounding box center [135, 21] width 14 height 5
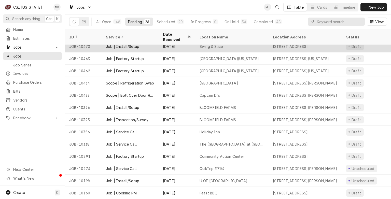
scroll to position [0, 0]
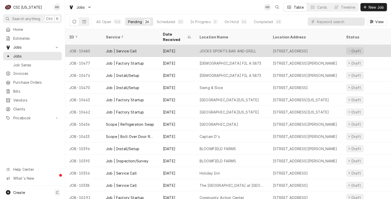
click at [197, 45] on div "JOCKS SPORTS BAR AND GRILL" at bounding box center [232, 51] width 73 height 12
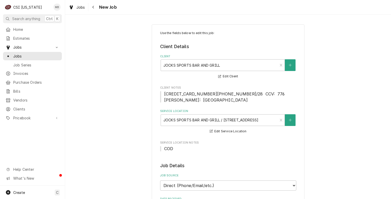
type textarea "x"
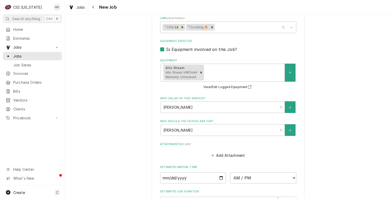
scroll to position [443, 0]
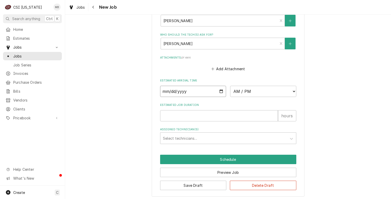
click at [220, 88] on input "Date" at bounding box center [193, 91] width 66 height 11
type input "[DATE]"
type textarea "x"
click at [274, 91] on select "AM / PM 6:00 AM 6:15 AM 6:30 AM 6:45 AM 7:00 AM 7:15 AM 7:30 AM 7:45 AM 8:00 AM…" at bounding box center [263, 91] width 66 height 11
click at [259, 89] on select "AM / PM 6:00 AM 6:15 AM 6:30 AM 6:45 AM 7:00 AM 7:15 AM 7:30 AM 7:45 AM 8:00 AM…" at bounding box center [263, 91] width 66 height 11
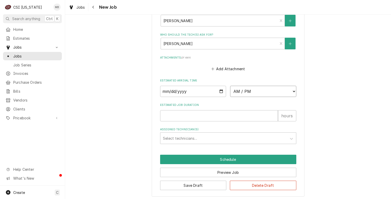
select select "13:00:00"
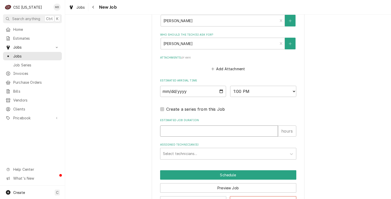
click at [214, 131] on input "Estimated Job Duration" at bounding box center [219, 131] width 118 height 11
type textarea "x"
type input "2"
type textarea "x"
type input "2"
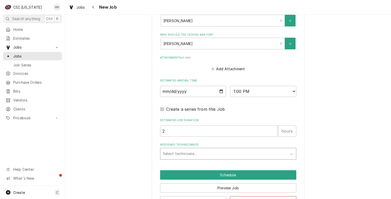
click at [209, 154] on div "Assigned Technician(s)" at bounding box center [223, 153] width 121 height 9
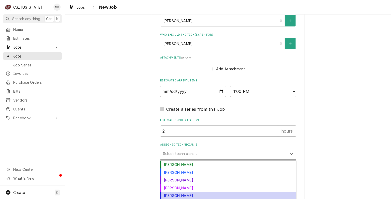
scroll to position [15, 0]
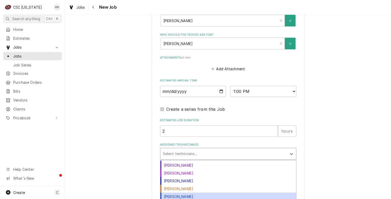
click at [180, 193] on div "Matt Brewington" at bounding box center [228, 197] width 136 height 8
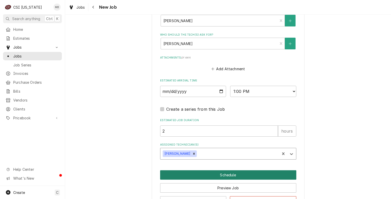
click at [221, 174] on button "Schedule" at bounding box center [228, 174] width 136 height 9
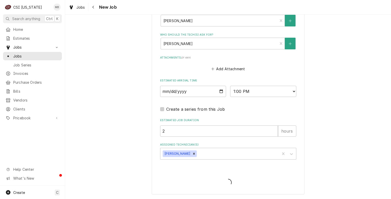
scroll to position [441, 0]
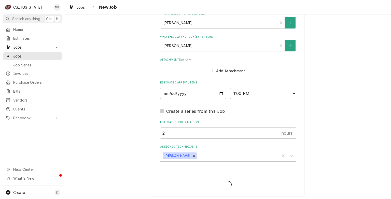
type textarea "x"
